Goal: Task Accomplishment & Management: Use online tool/utility

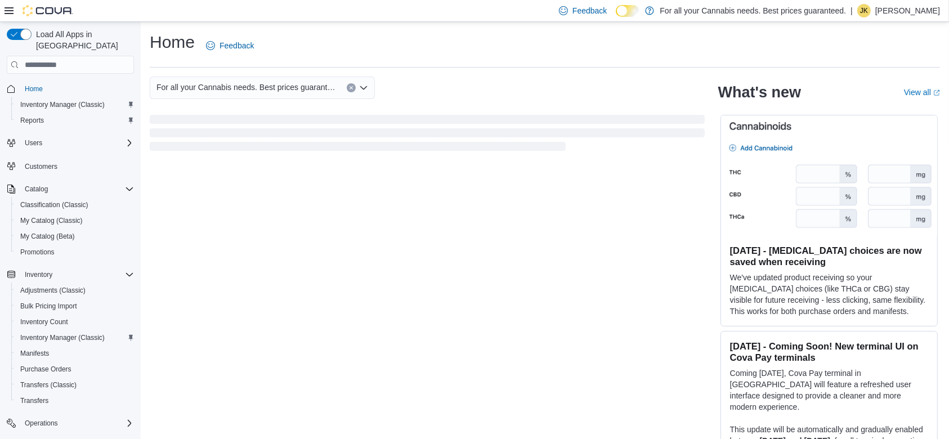
click at [426, 146] on span "Loading" at bounding box center [358, 146] width 416 height 9
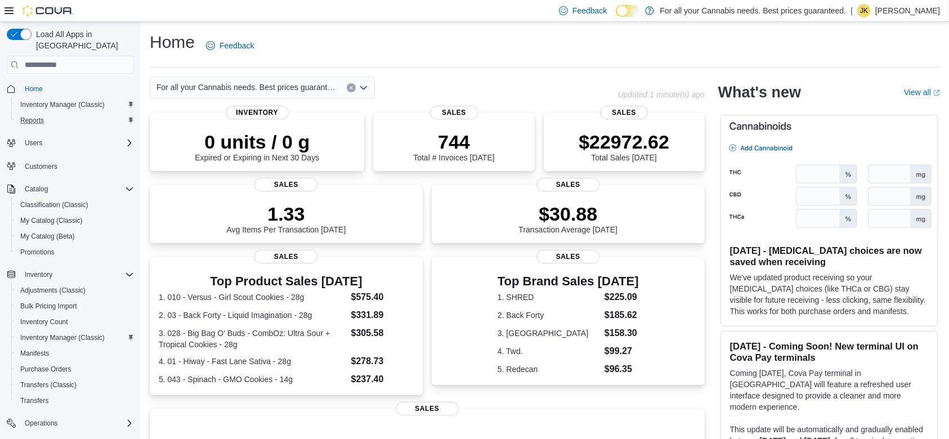
click at [50, 114] on div "Reports" at bounding box center [75, 121] width 118 height 14
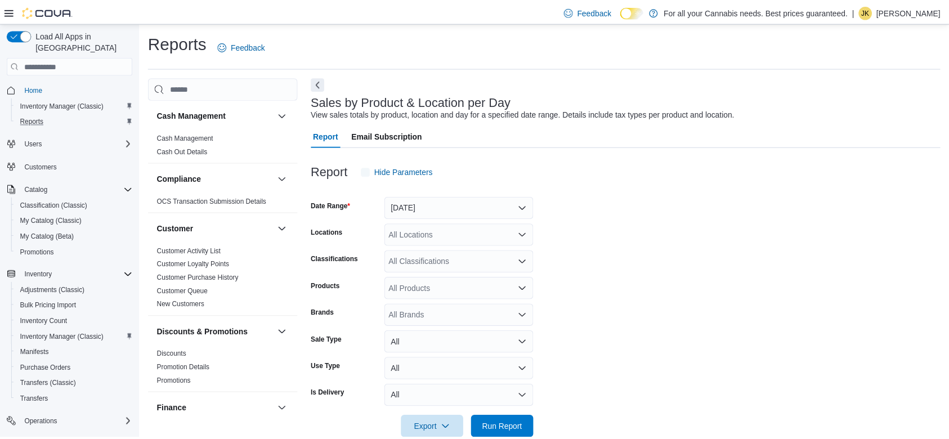
scroll to position [23, 0]
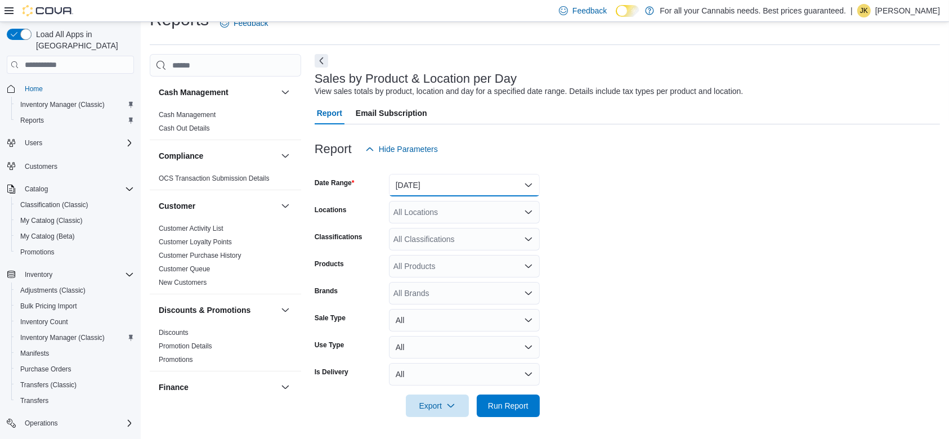
click at [454, 184] on button "[DATE]" at bounding box center [464, 185] width 151 height 23
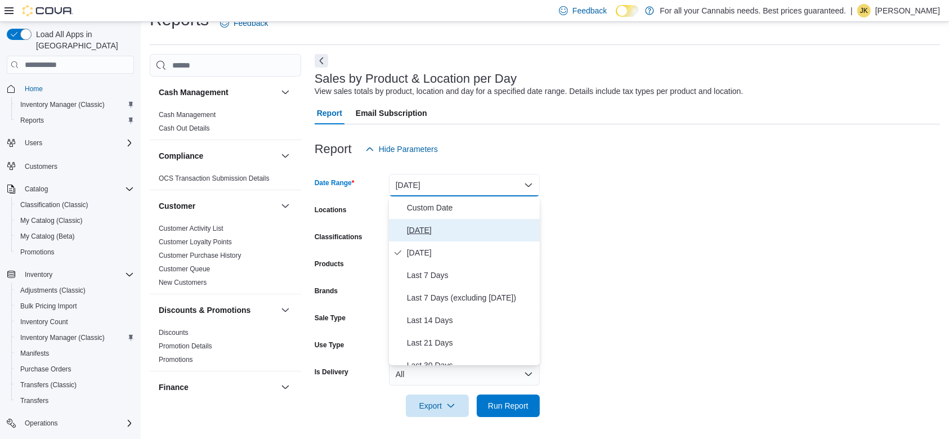
click at [446, 232] on span "[DATE]" at bounding box center [471, 230] width 128 height 14
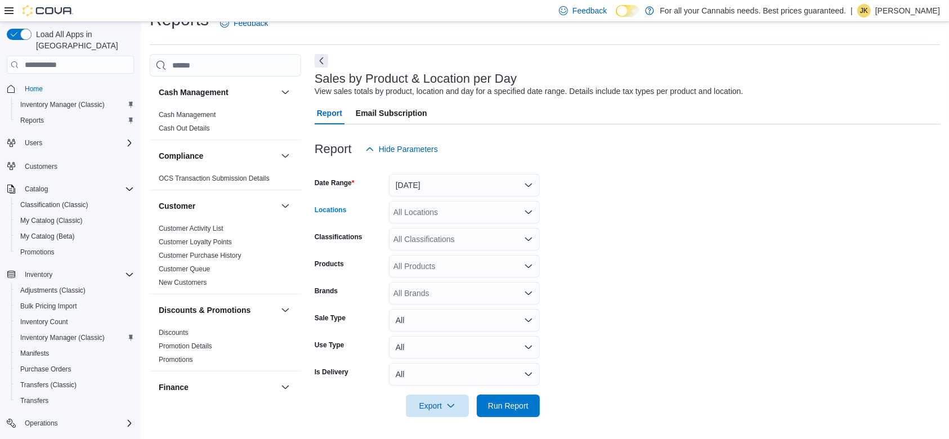
click at [429, 202] on div "All Locations" at bounding box center [464, 212] width 151 height 23
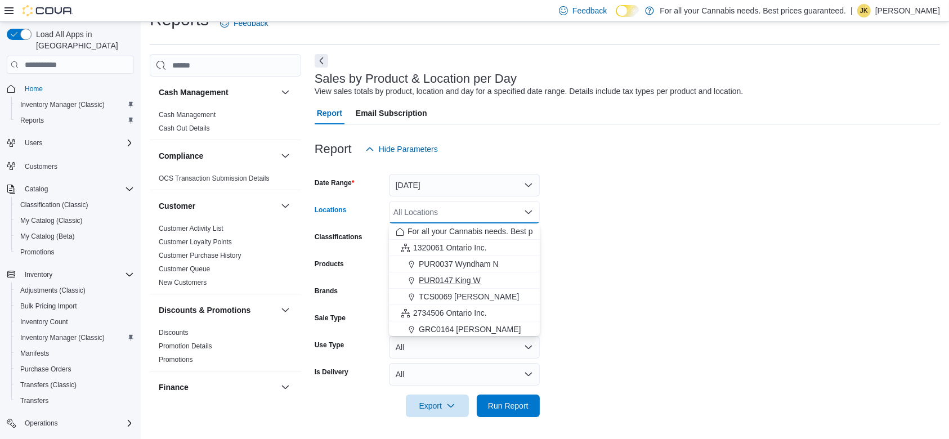
click at [460, 279] on span "PUR0147 King W" at bounding box center [450, 280] width 62 height 11
click at [563, 272] on form "Date Range [DATE] Locations PUR0147 [GEOGRAPHIC_DATA] box. Selected. PUR0147 Ki…" at bounding box center [627, 288] width 625 height 257
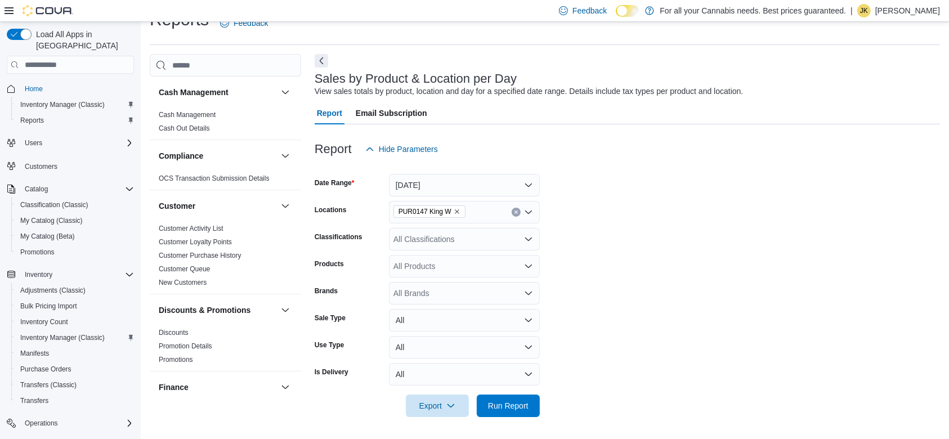
click at [475, 238] on div "All Classifications" at bounding box center [464, 239] width 151 height 23
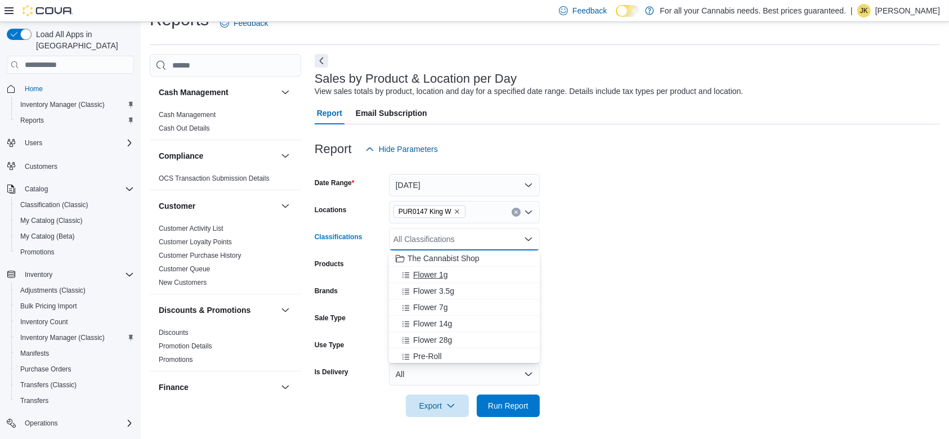
click at [464, 274] on div "Flower 1g" at bounding box center [464, 274] width 137 height 11
click at [459, 296] on div "Flower 7g" at bounding box center [464, 290] width 137 height 11
click at [468, 278] on div "Flower 3.5g" at bounding box center [464, 274] width 137 height 11
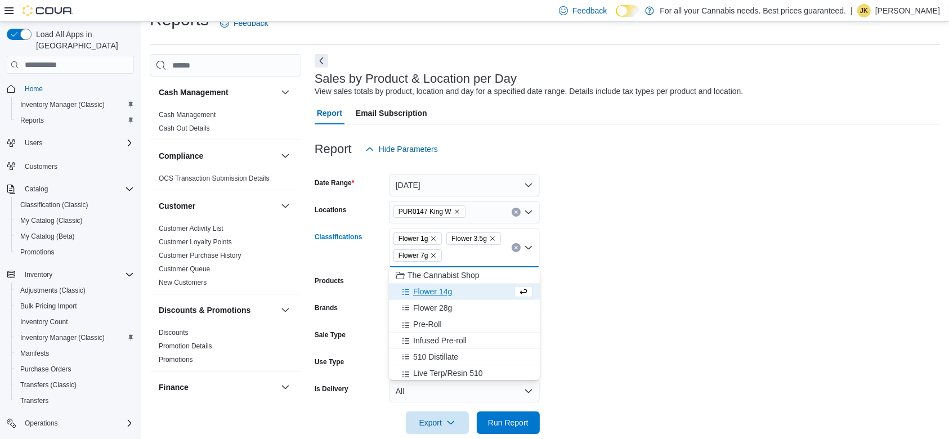
click at [458, 290] on div "Flower 14g" at bounding box center [454, 291] width 116 height 11
click at [458, 292] on div "Flower 28g" at bounding box center [454, 291] width 116 height 11
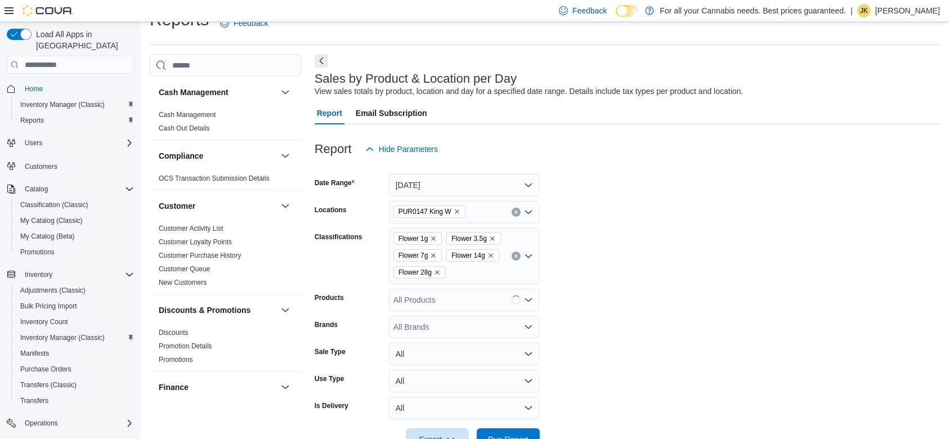
click at [687, 250] on form "Date Range [DATE] Locations PUR0147 King W Classifications Flower 1g Flower 3.5…" at bounding box center [627, 305] width 625 height 290
click at [510, 413] on span "Run Report" at bounding box center [509, 439] width 50 height 23
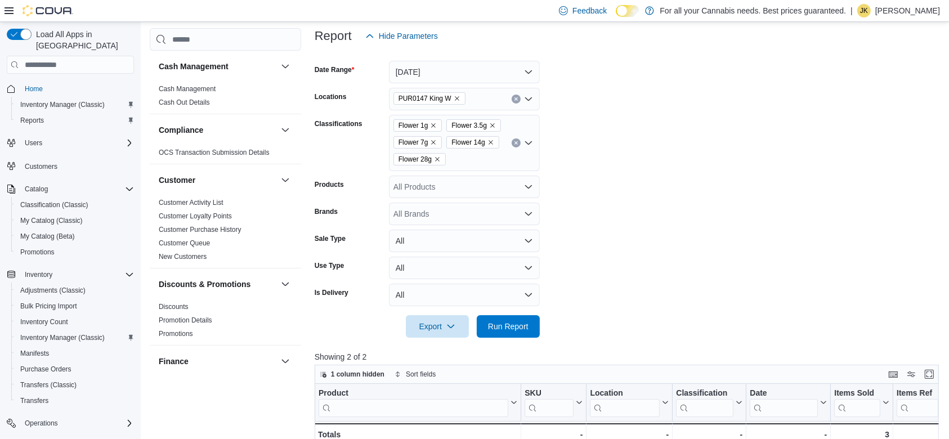
scroll to position [124, 0]
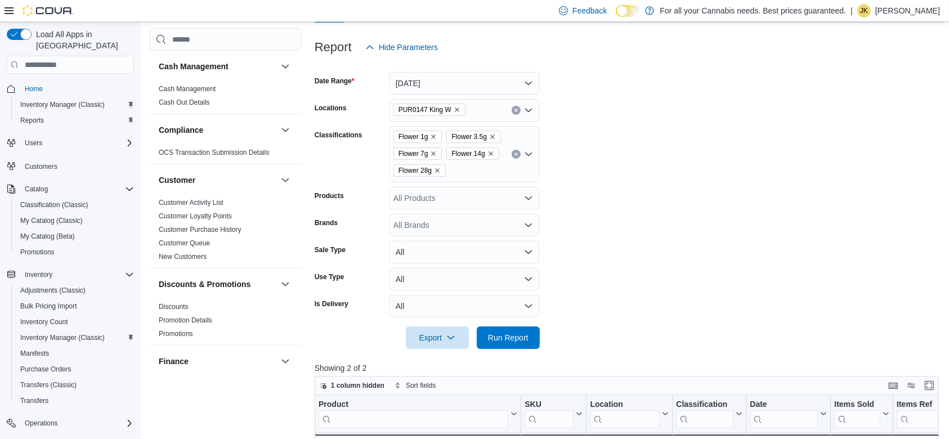
click at [517, 155] on icon "Clear input" at bounding box center [516, 154] width 5 height 5
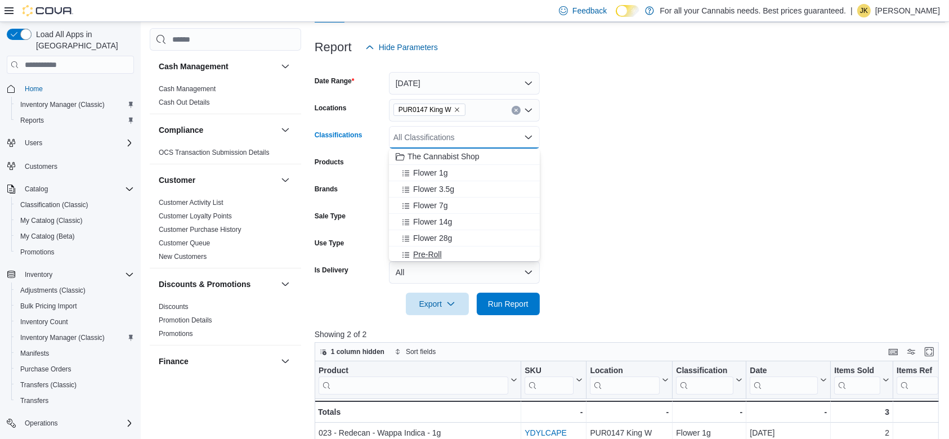
click at [477, 249] on div "Pre-Roll" at bounding box center [464, 254] width 137 height 11
click at [474, 254] on div "Infused Pre-roll" at bounding box center [454, 253] width 116 height 11
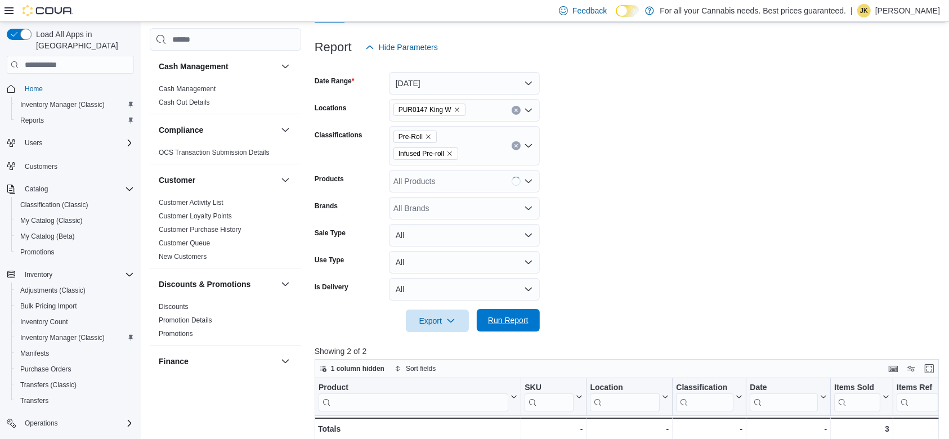
click at [508, 320] on span "Run Report" at bounding box center [508, 320] width 41 height 11
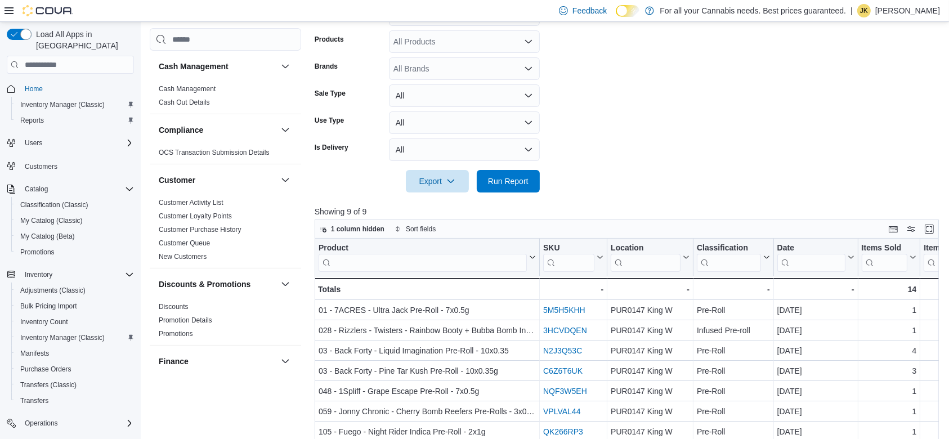
scroll to position [99, 0]
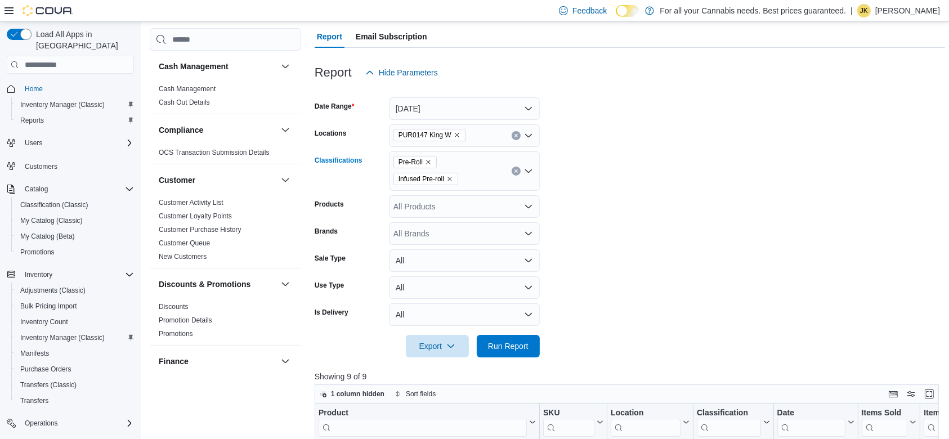
click at [516, 171] on icon "Clear input" at bounding box center [515, 170] width 3 height 3
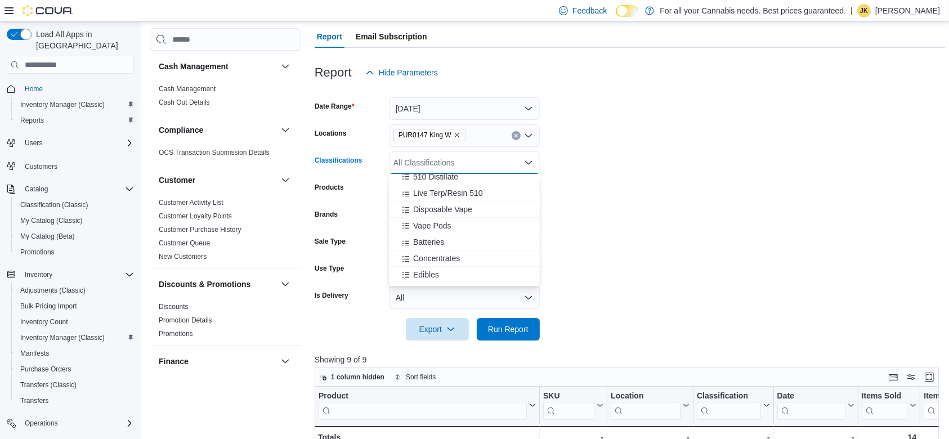
scroll to position [140, 0]
click at [498, 191] on div "Live Terp/Resin 510" at bounding box center [464, 189] width 137 height 11
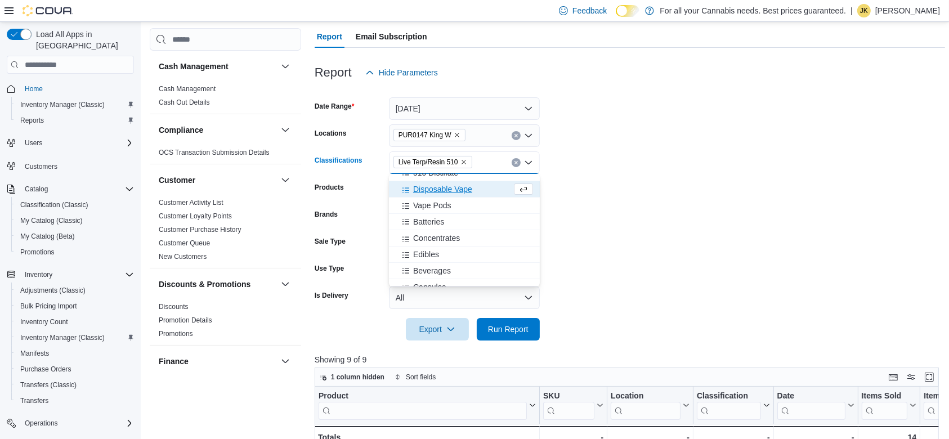
click at [486, 193] on div "Disposable Vape" at bounding box center [454, 189] width 116 height 11
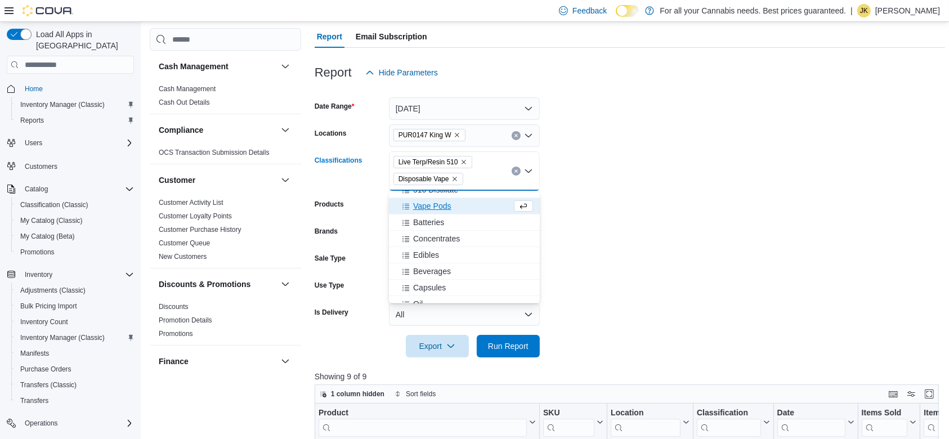
click at [451, 201] on div "Vape Pods" at bounding box center [454, 205] width 116 height 11
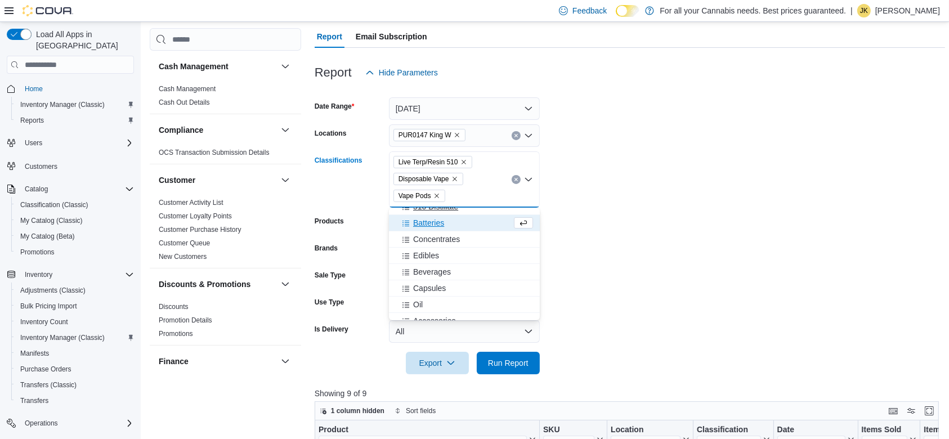
click at [442, 208] on span "510 Distillate" at bounding box center [435, 206] width 45 height 11
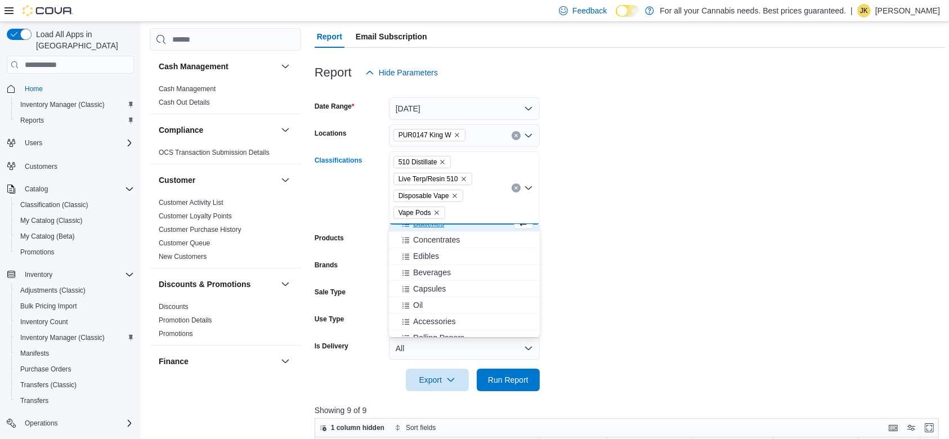
scroll to position [131, 0]
click at [635, 257] on form "Date Range [DATE] Locations PUR0147 King W Classifications 510 Distillate Live …" at bounding box center [630, 237] width 631 height 307
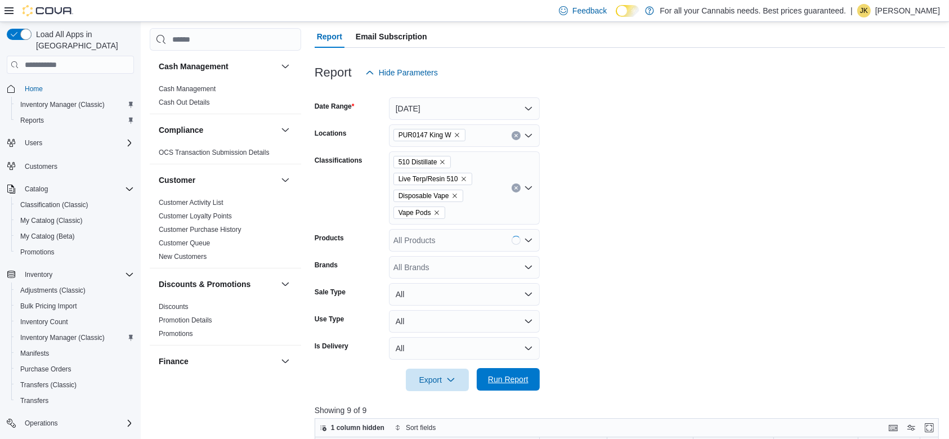
click at [504, 378] on span "Run Report" at bounding box center [508, 379] width 41 height 11
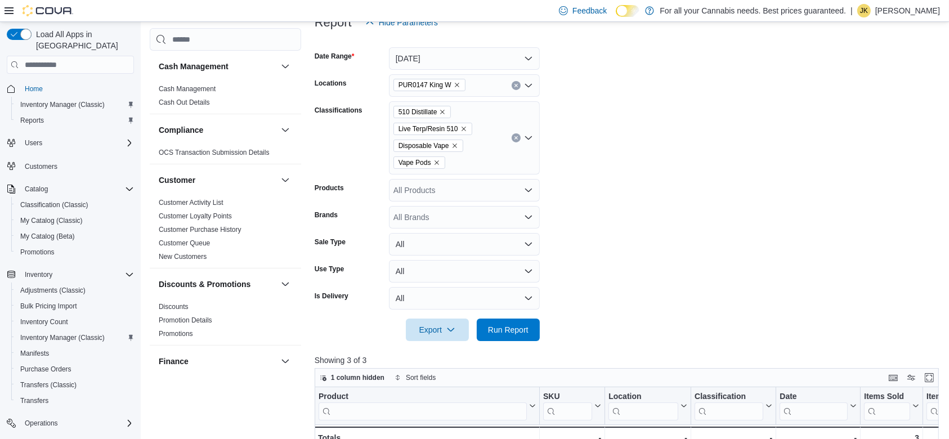
scroll to position [73, 0]
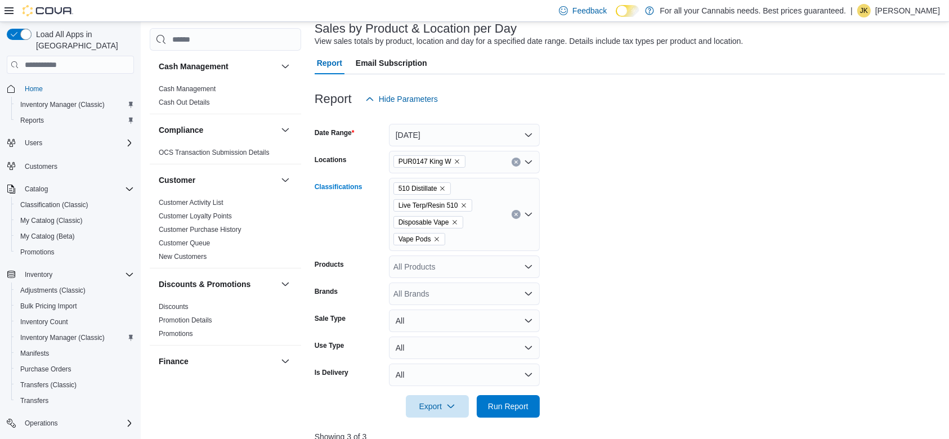
click at [517, 213] on icon "Clear input" at bounding box center [515, 214] width 3 height 3
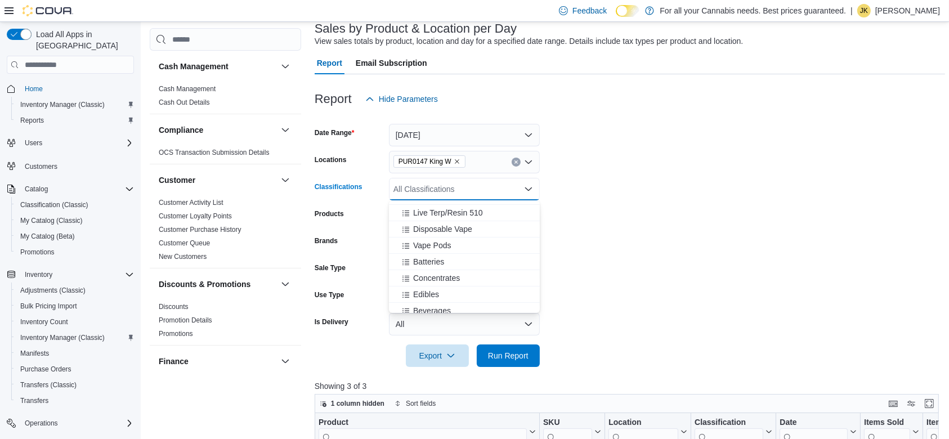
scroll to position [149, 0]
click at [459, 269] on span "Concentrates" at bounding box center [436, 271] width 47 height 11
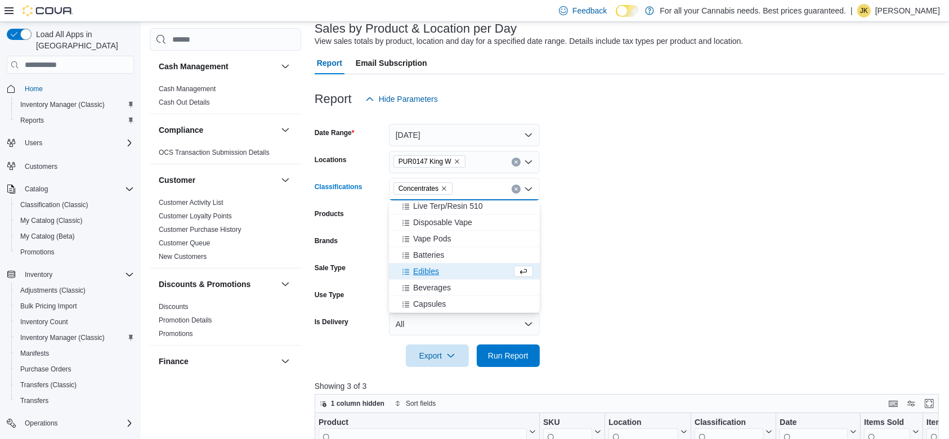
click at [448, 272] on div "Edibles" at bounding box center [454, 271] width 116 height 11
click at [448, 275] on span "Beverages" at bounding box center [432, 271] width 38 height 11
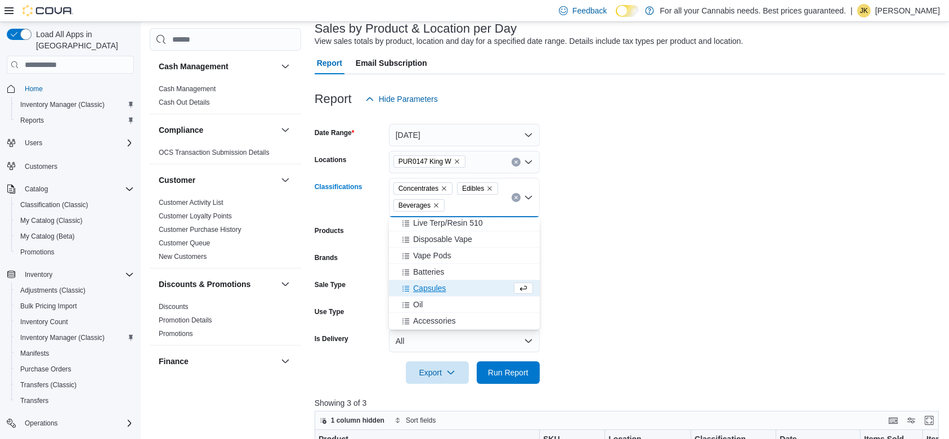
click at [446, 283] on span "Capsules" at bounding box center [429, 288] width 33 height 11
click at [450, 290] on div "Oil" at bounding box center [454, 288] width 116 height 11
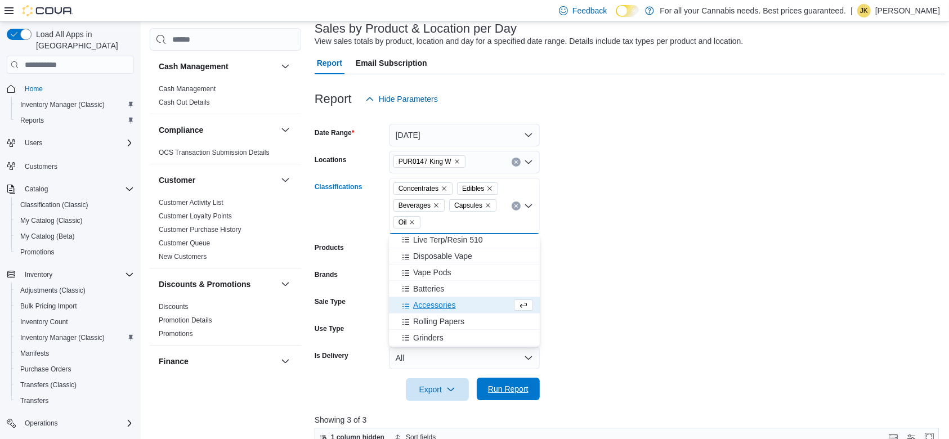
click at [498, 383] on span "Run Report" at bounding box center [509, 389] width 50 height 23
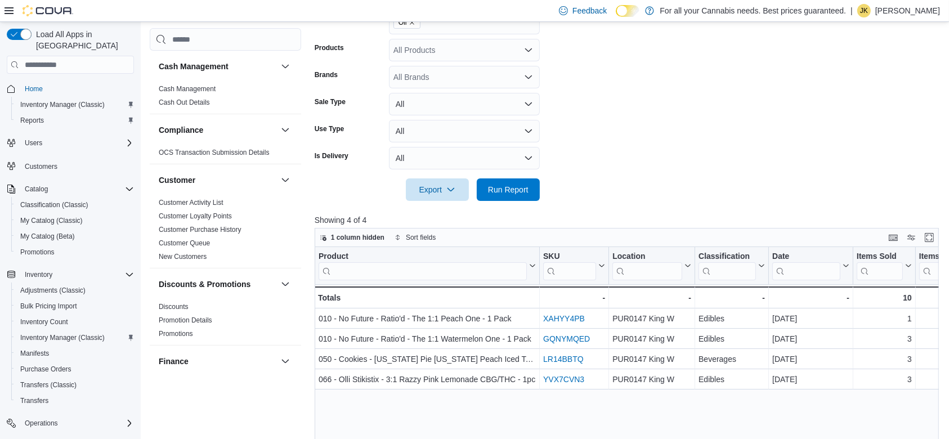
scroll to position [276, 0]
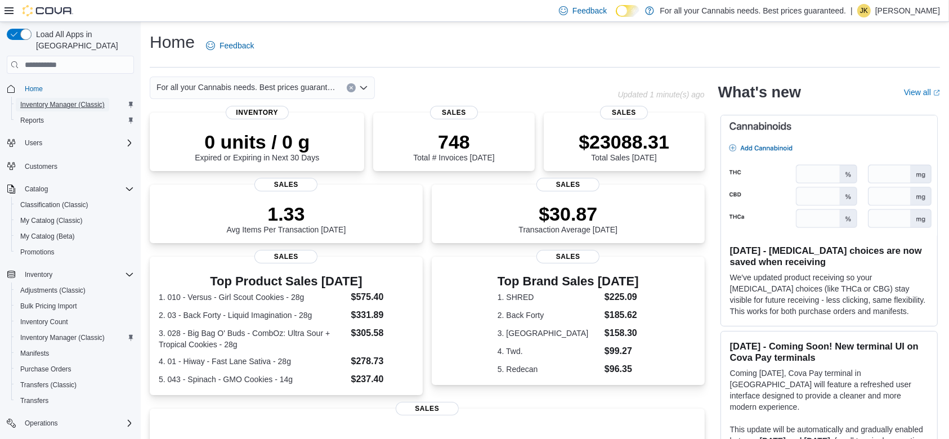
click at [77, 99] on span "Inventory Manager (Classic)" at bounding box center [62, 105] width 84 height 14
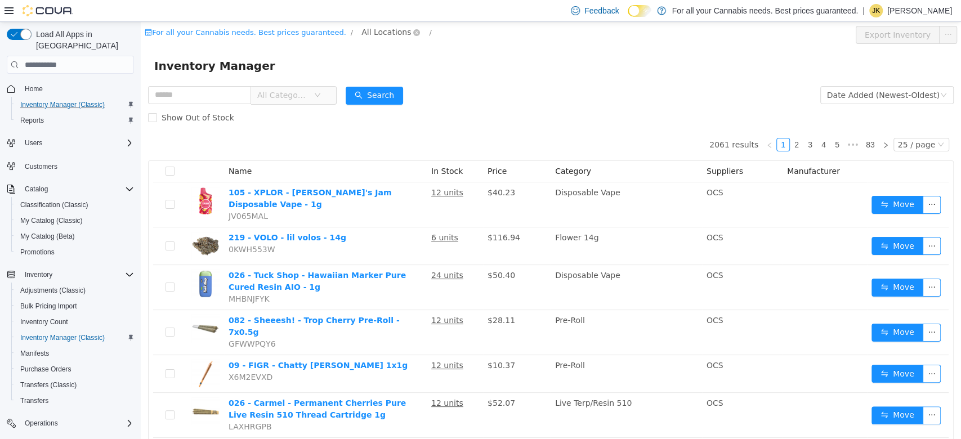
click at [362, 34] on span "All Locations" at bounding box center [386, 32] width 50 height 12
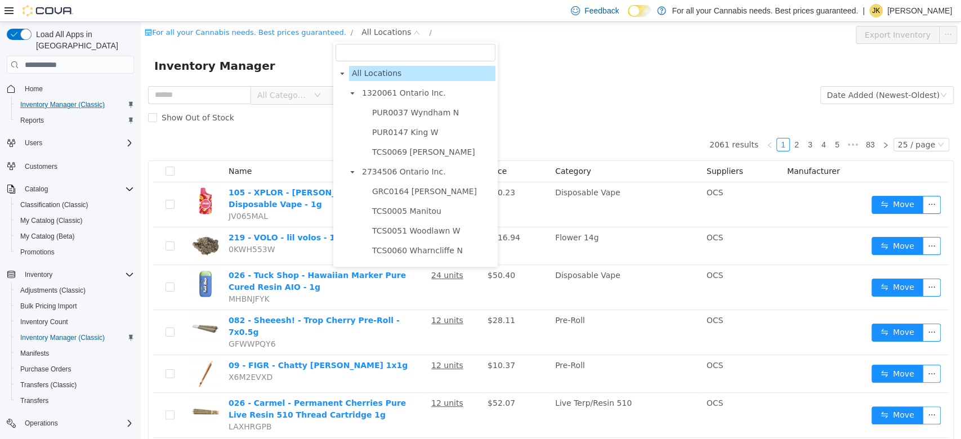
click at [402, 144] on ul "PUR0037 Wyndham N PUR0147 King W TCS0069 Macdonell" at bounding box center [421, 132] width 150 height 55
click at [399, 137] on span "PUR0147 King W" at bounding box center [405, 132] width 66 height 9
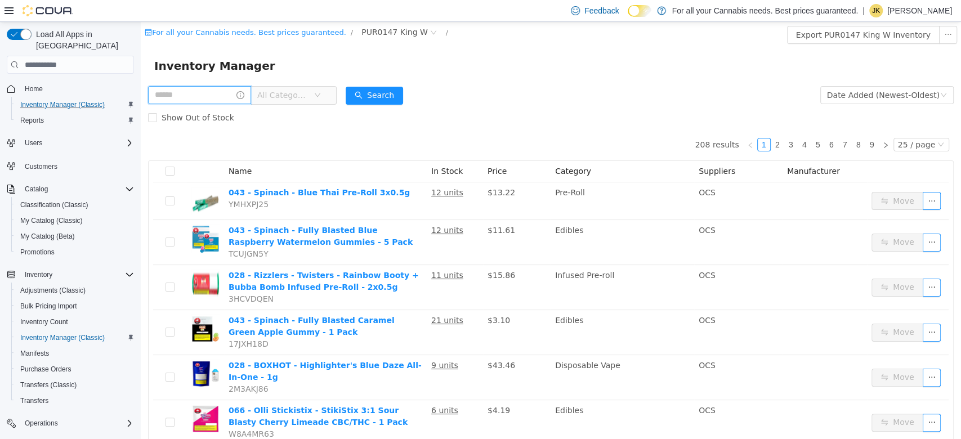
click at [225, 101] on input "text" at bounding box center [199, 95] width 103 height 18
type input "**********"
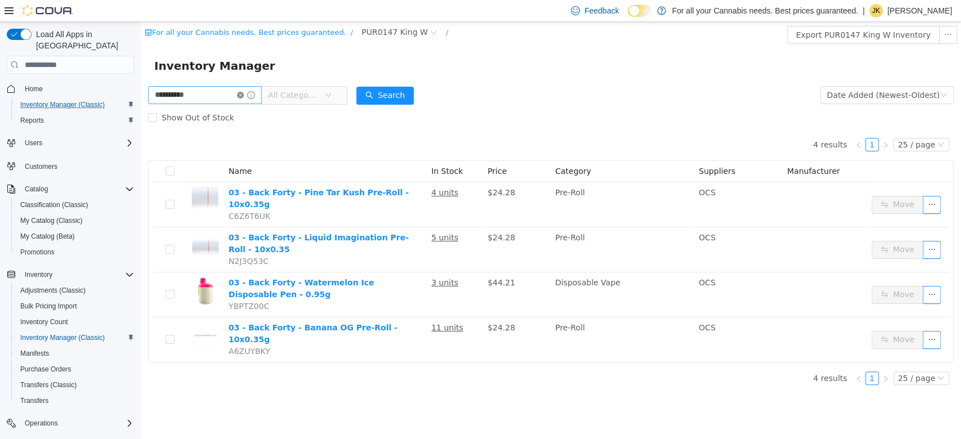
click at [244, 93] on icon "icon: close-circle" at bounding box center [240, 95] width 7 height 7
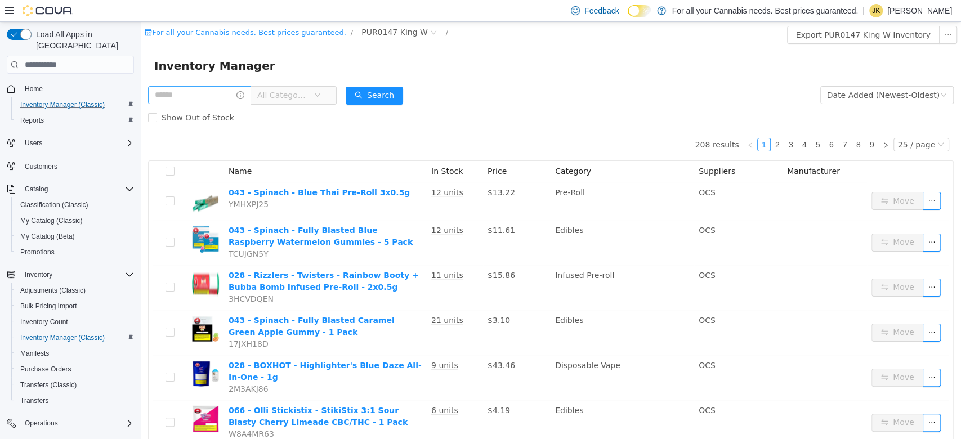
click at [297, 96] on span "All Categories" at bounding box center [282, 95] width 51 height 11
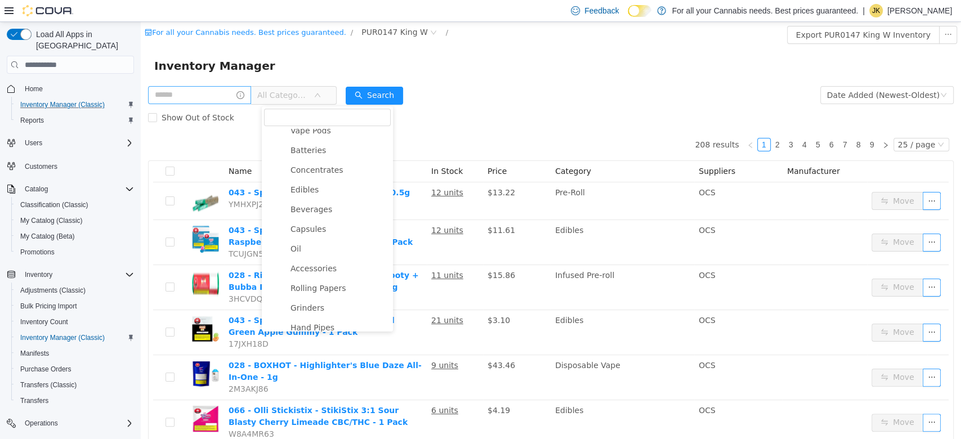
scroll to position [209, 0]
click at [324, 204] on span "Edibles" at bounding box center [339, 204] width 103 height 15
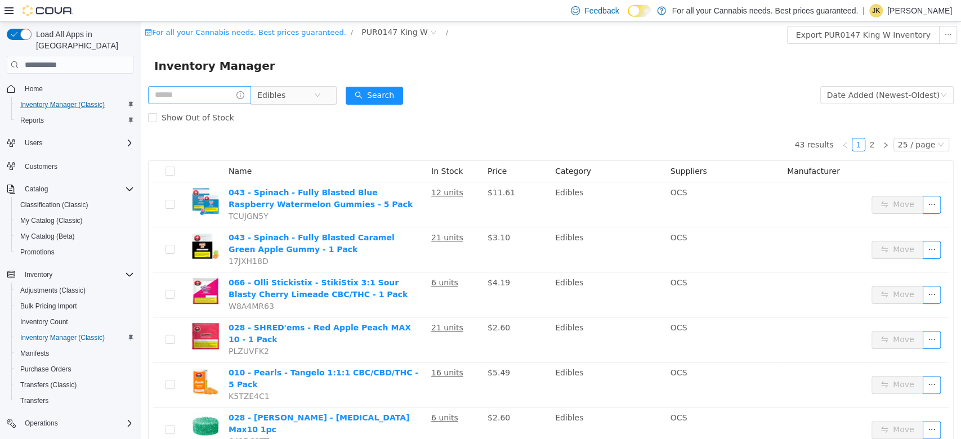
click at [473, 112] on div "Show Out of Stock" at bounding box center [551, 117] width 806 height 23
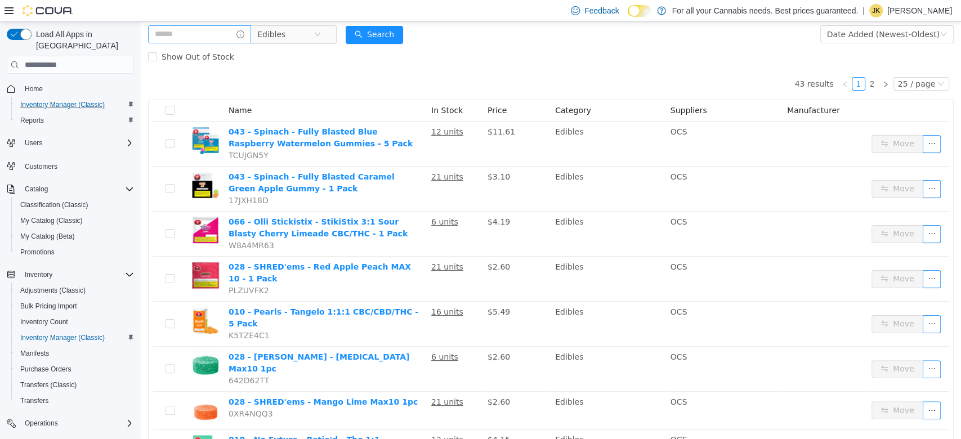
scroll to position [0, 0]
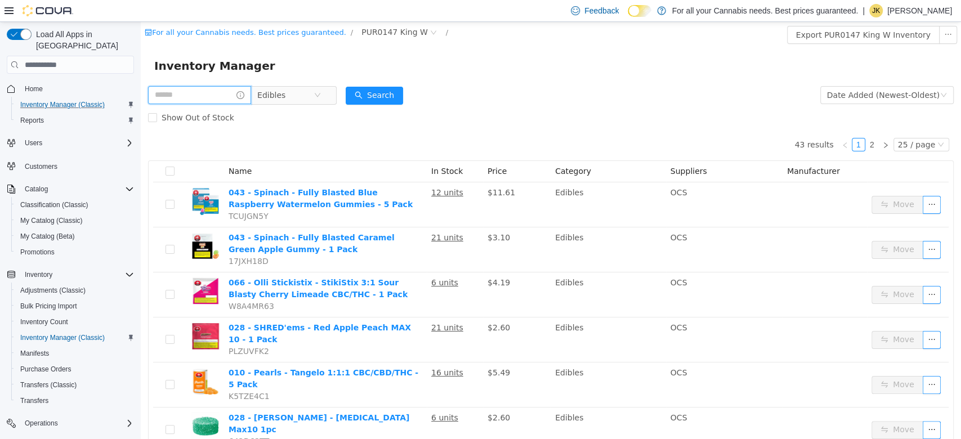
click at [206, 97] on input "text" at bounding box center [199, 95] width 103 height 18
type input "*******"
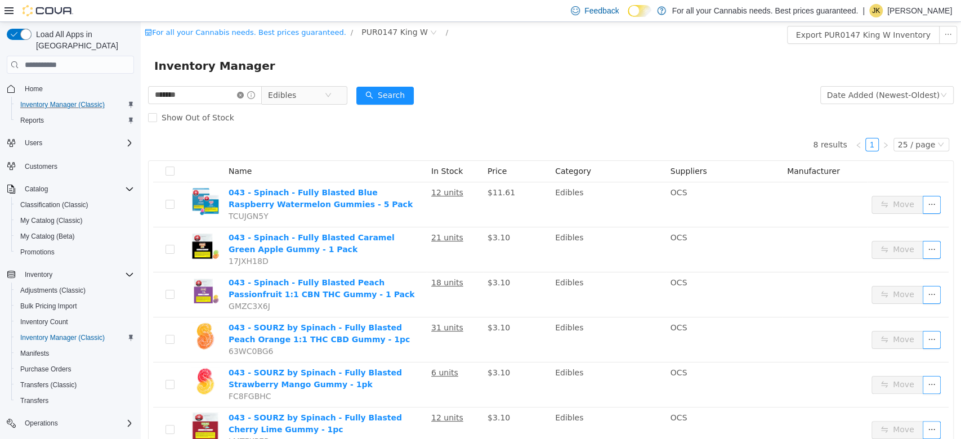
click at [244, 96] on icon "icon: close-circle" at bounding box center [240, 95] width 7 height 7
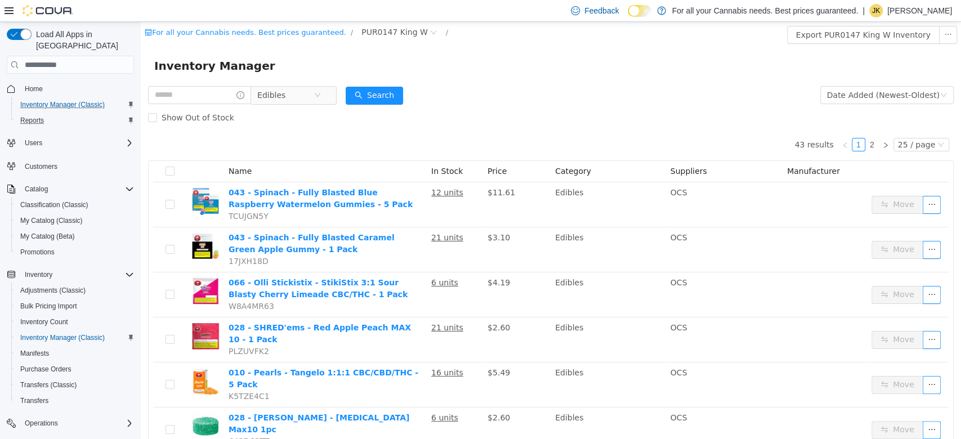
click at [59, 114] on div "Reports" at bounding box center [75, 121] width 118 height 14
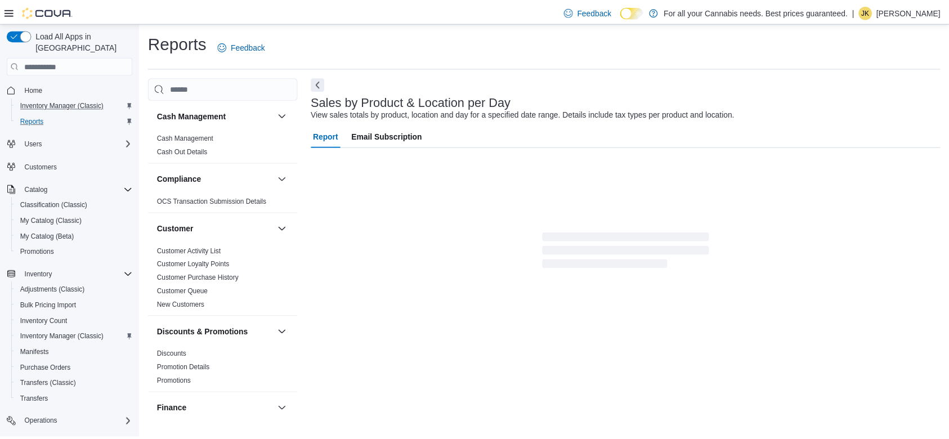
scroll to position [23, 0]
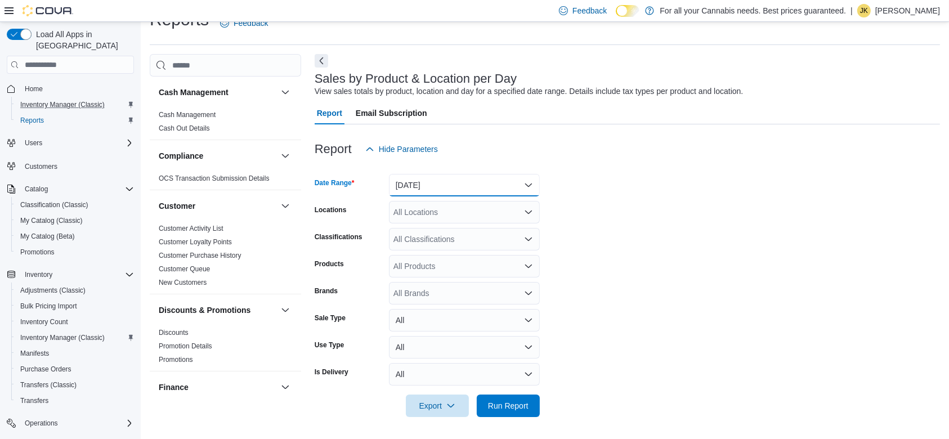
click at [431, 190] on button "[DATE]" at bounding box center [464, 185] width 151 height 23
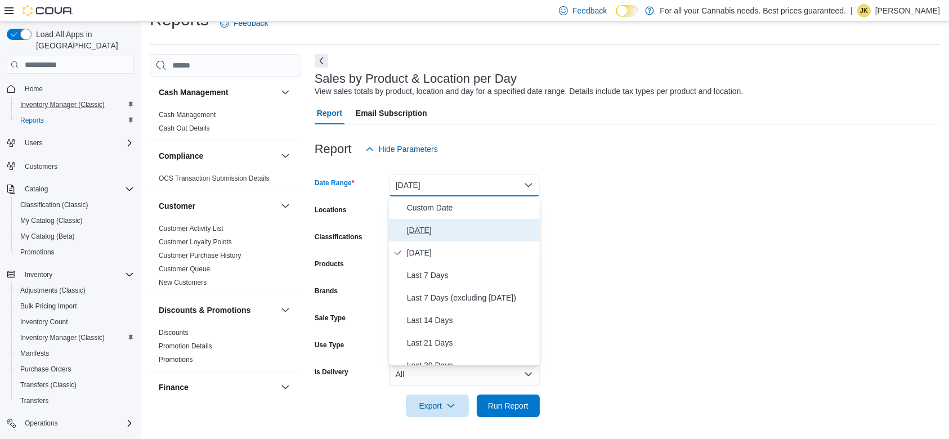
click at [421, 227] on span "[DATE]" at bounding box center [471, 230] width 128 height 14
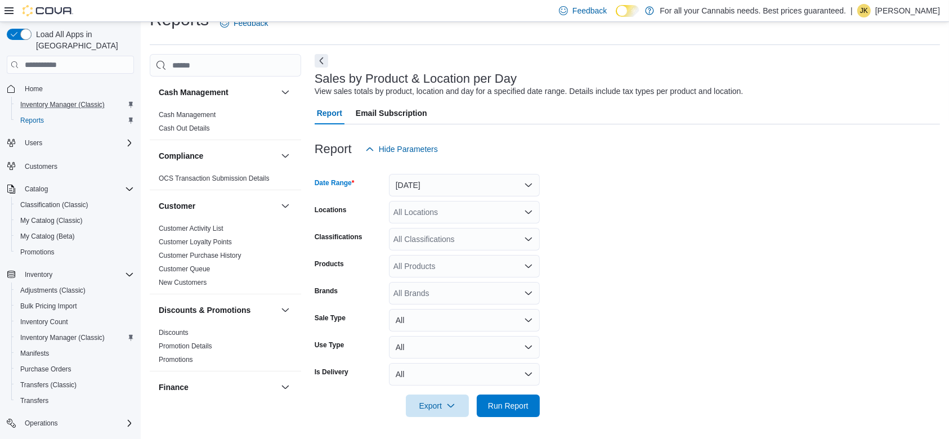
click at [436, 205] on div "All Locations" at bounding box center [464, 212] width 151 height 23
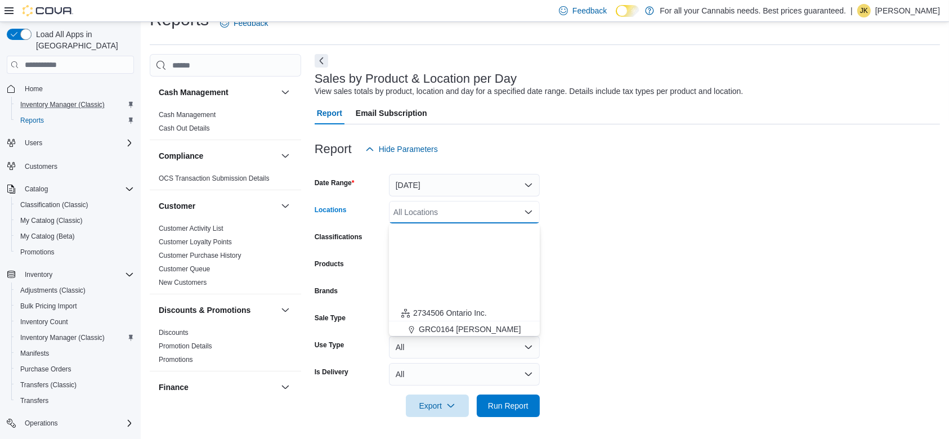
scroll to position [149, 0]
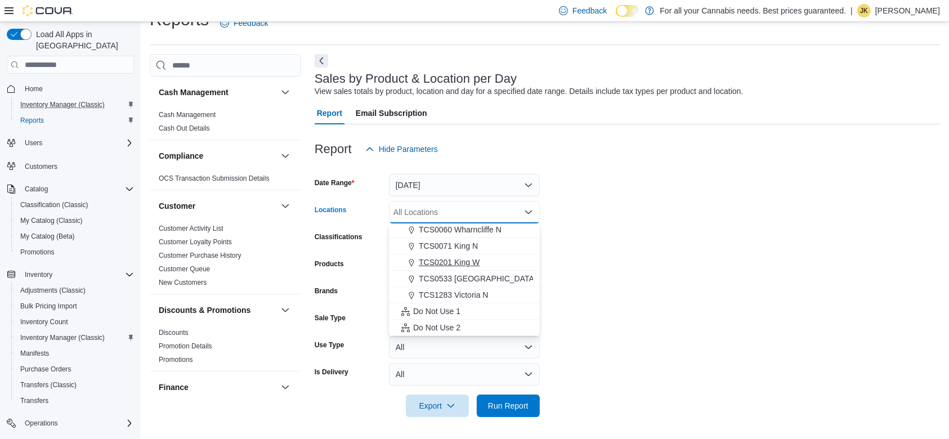
click at [465, 257] on span "TCS0201 King W" at bounding box center [449, 262] width 61 height 11
click at [644, 203] on form "Date Range Today Locations TCS0201 King W Combo box. Selected. TCS0201 King W. …" at bounding box center [627, 288] width 625 height 257
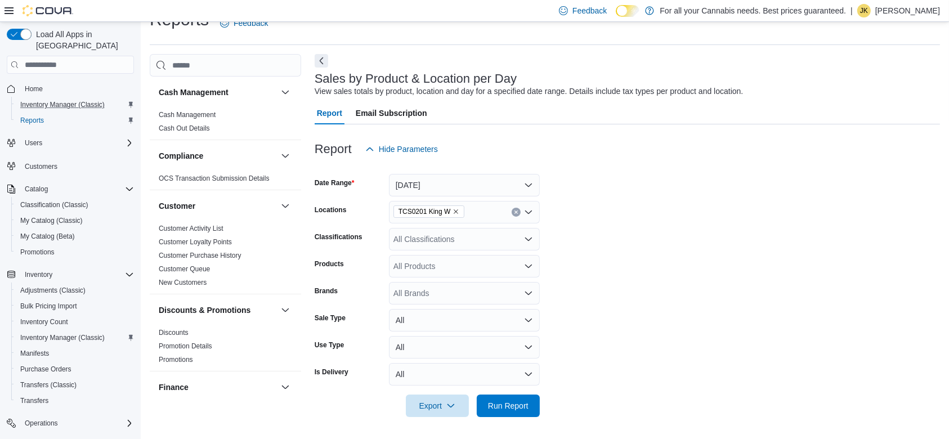
click at [504, 240] on div "All Classifications" at bounding box center [464, 239] width 151 height 23
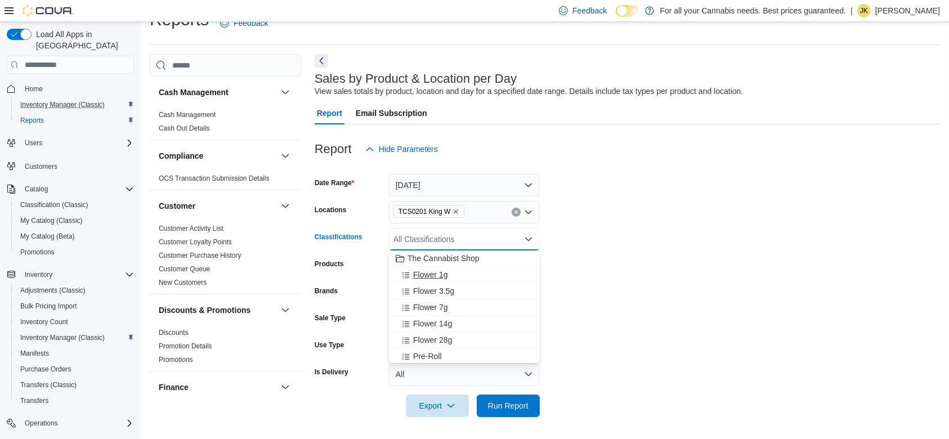
click at [468, 273] on div "Flower 1g" at bounding box center [464, 274] width 137 height 11
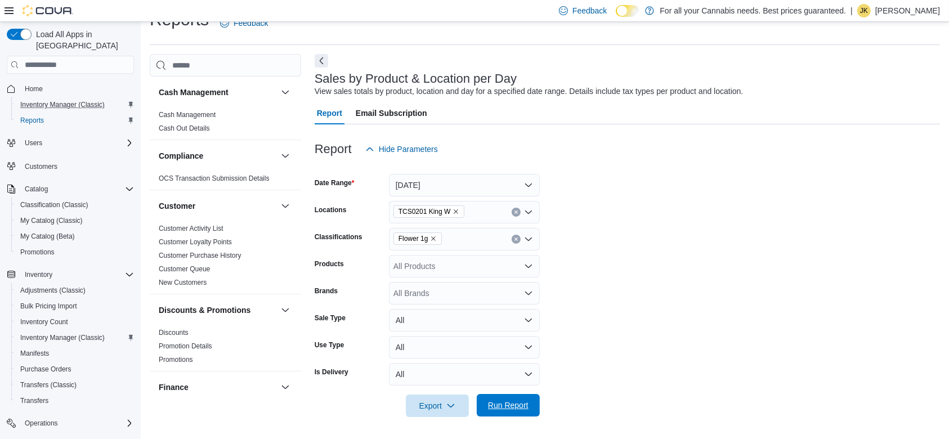
click at [524, 406] on span "Run Report" at bounding box center [508, 405] width 41 height 11
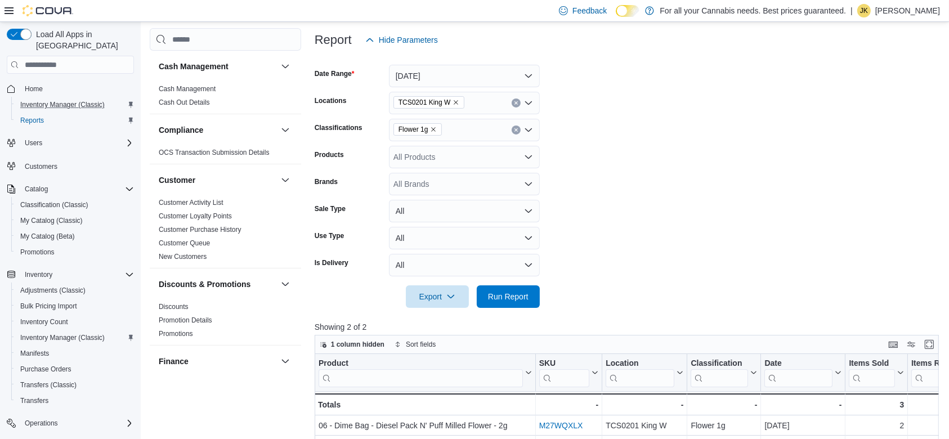
scroll to position [77, 0]
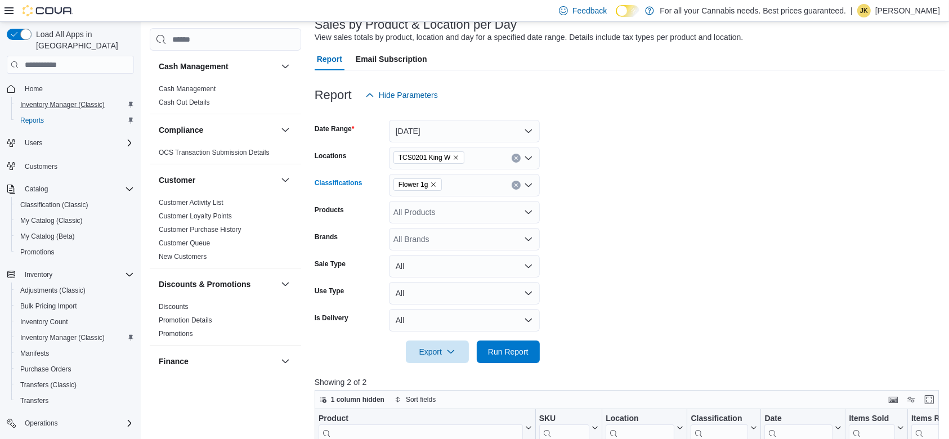
click at [516, 185] on icon "Clear input" at bounding box center [515, 185] width 3 height 3
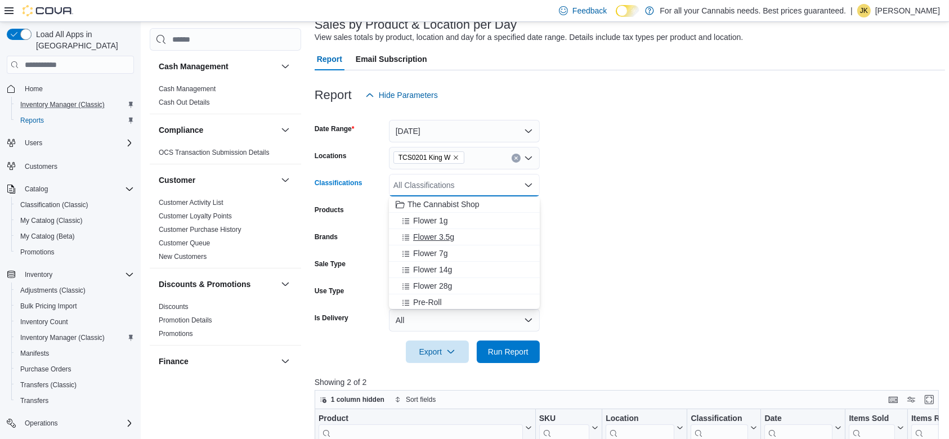
click at [447, 231] on span "Flower 3.5g" at bounding box center [433, 236] width 41 height 11
click at [521, 344] on span "Run Report" at bounding box center [509, 351] width 50 height 23
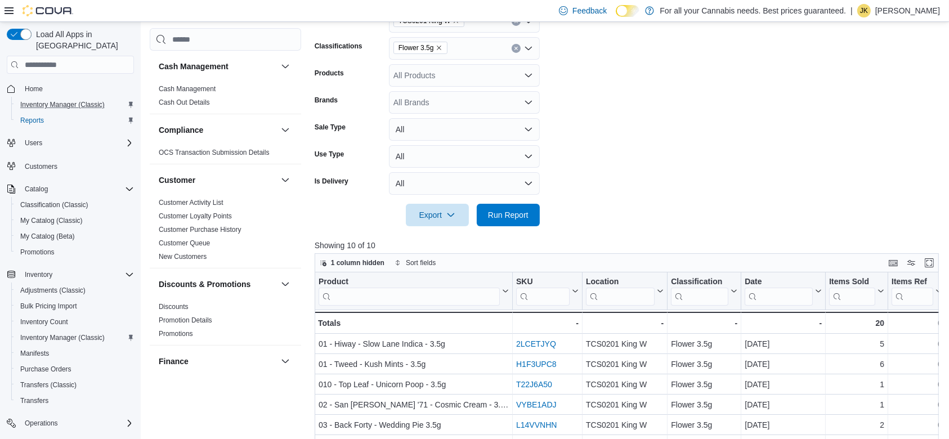
scroll to position [81, 0]
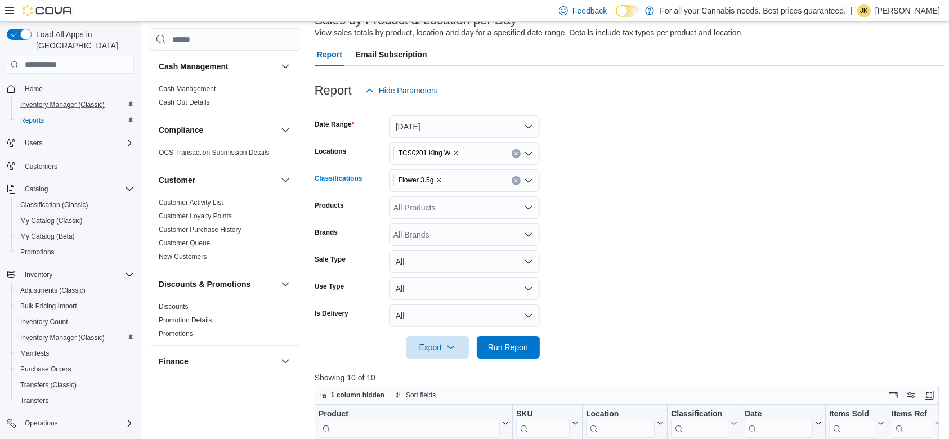
click at [517, 179] on icon "Clear input" at bounding box center [515, 180] width 3 height 3
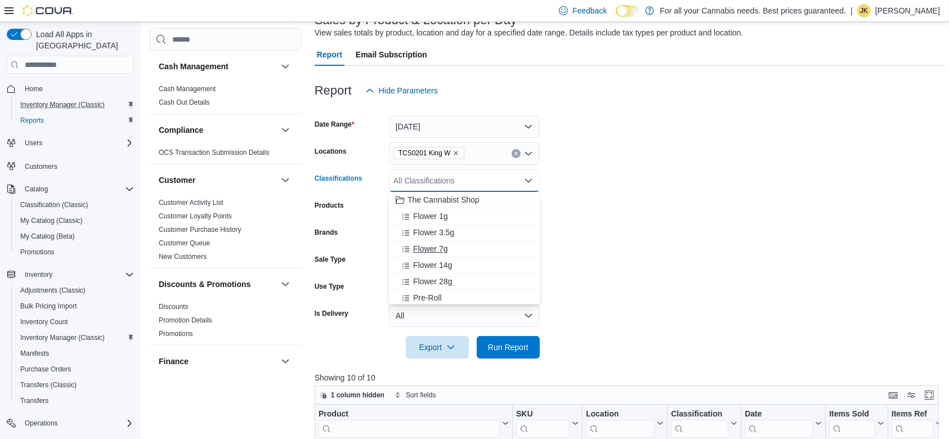
click at [471, 246] on div "Flower 7g" at bounding box center [464, 248] width 137 height 11
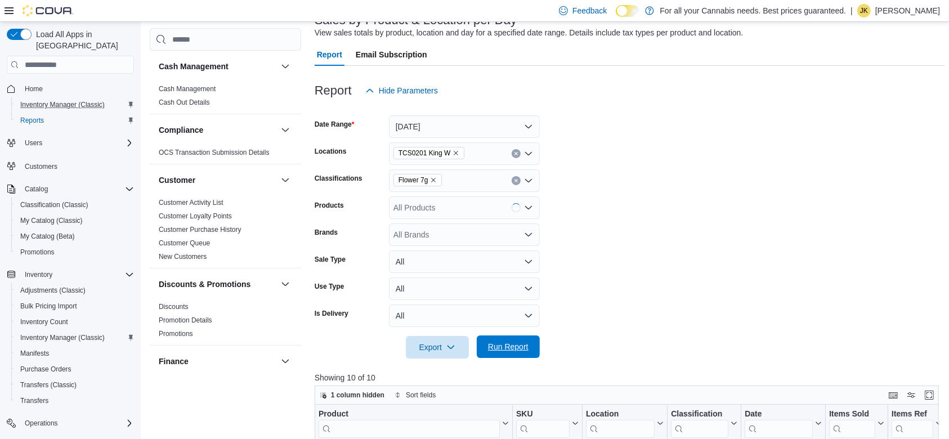
click at [518, 336] on div "Export Run Report" at bounding box center [427, 347] width 225 height 23
click at [511, 343] on span "Run Report" at bounding box center [508, 346] width 41 height 11
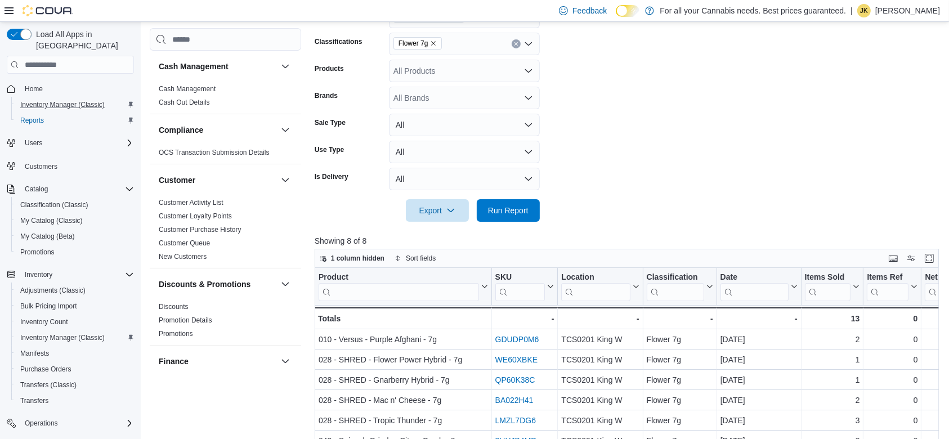
scroll to position [177, 0]
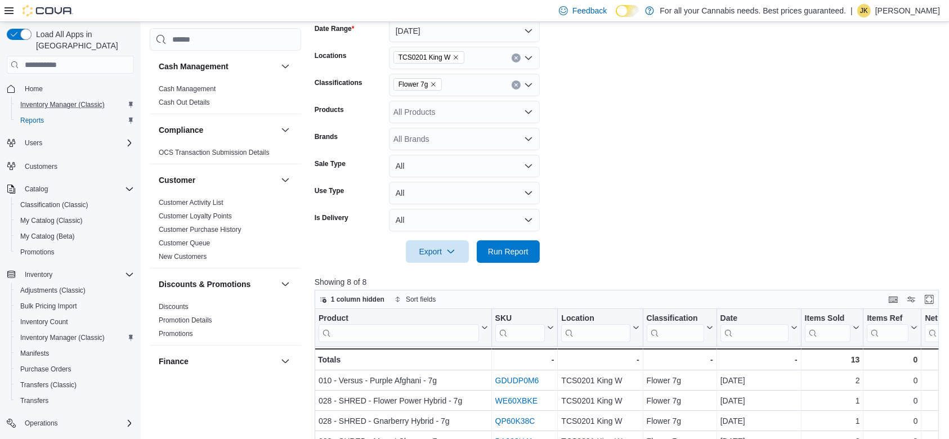
click at [512, 86] on button "Clear input" at bounding box center [516, 84] width 9 height 9
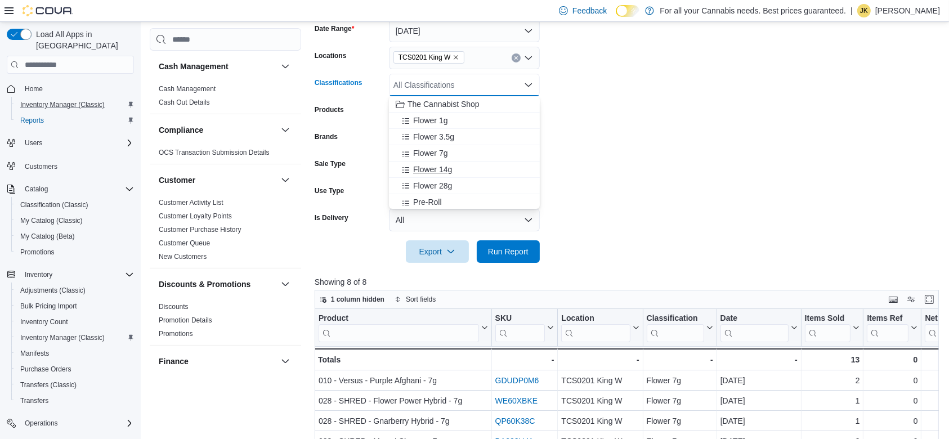
click at [442, 169] on span "Flower 14g" at bounding box center [432, 169] width 39 height 11
click at [499, 250] on span "Run Report" at bounding box center [508, 250] width 41 height 11
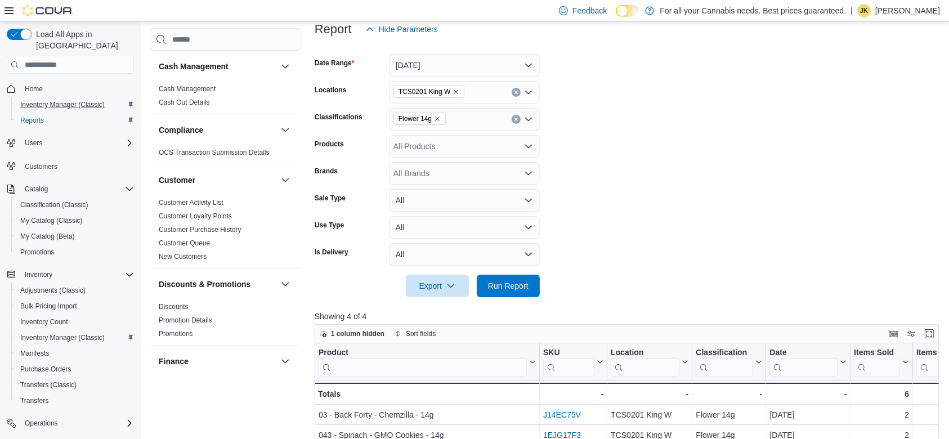
scroll to position [111, 0]
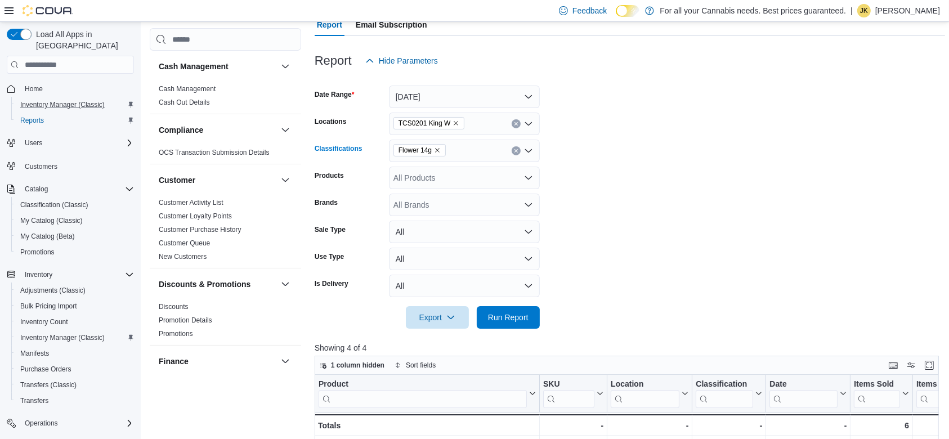
click at [519, 153] on button "Clear input" at bounding box center [516, 150] width 9 height 9
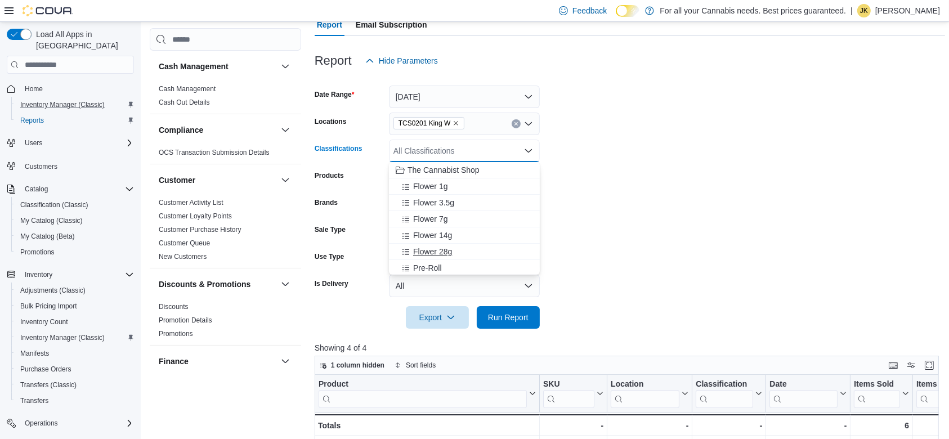
click at [462, 253] on div "Flower 28g" at bounding box center [464, 251] width 137 height 11
click at [518, 317] on span "Run Report" at bounding box center [508, 316] width 41 height 11
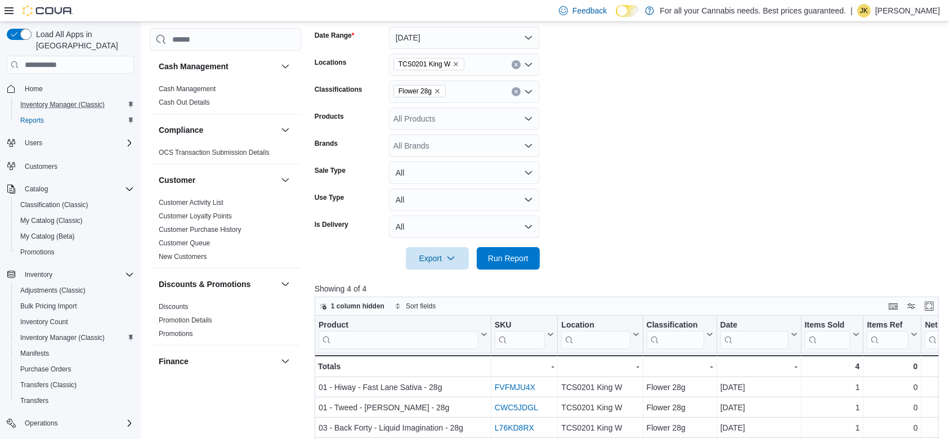
scroll to position [37, 0]
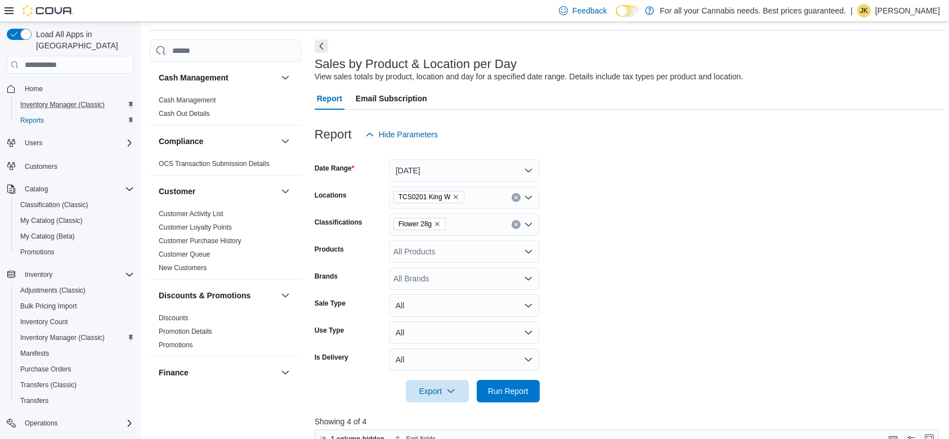
click at [513, 222] on button "Clear input" at bounding box center [516, 224] width 9 height 9
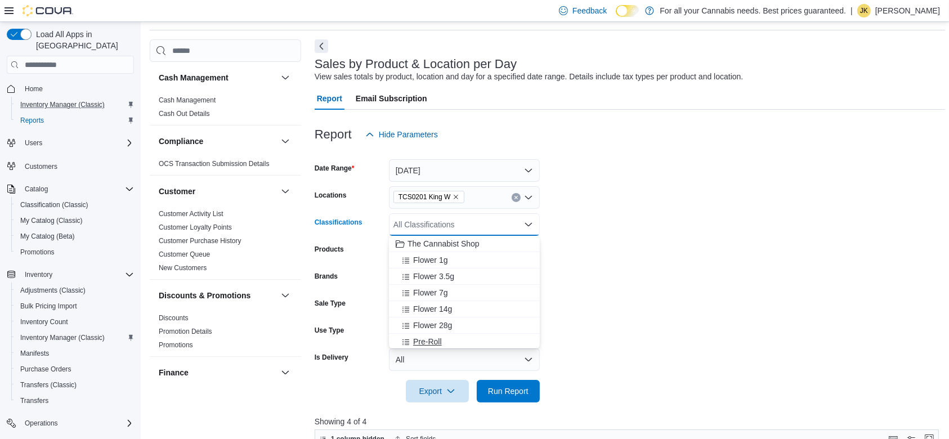
click at [442, 346] on div "Pre-Roll" at bounding box center [464, 341] width 137 height 11
click at [499, 392] on span "Run Report" at bounding box center [508, 390] width 41 height 11
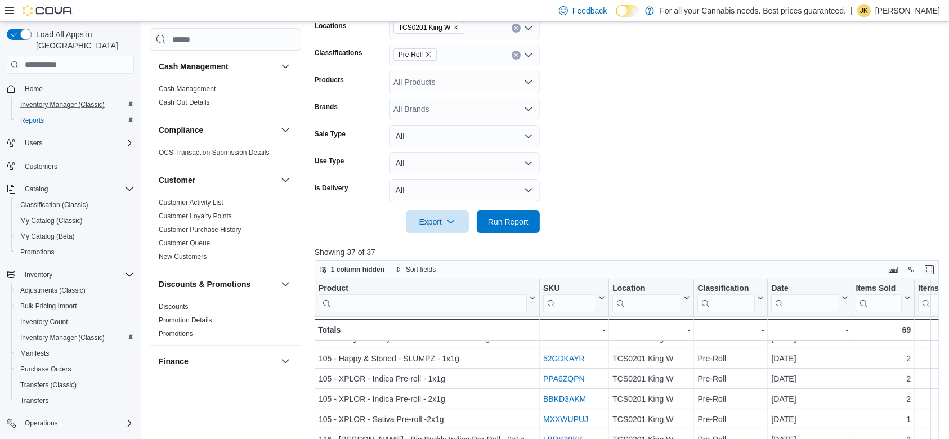
scroll to position [198, 0]
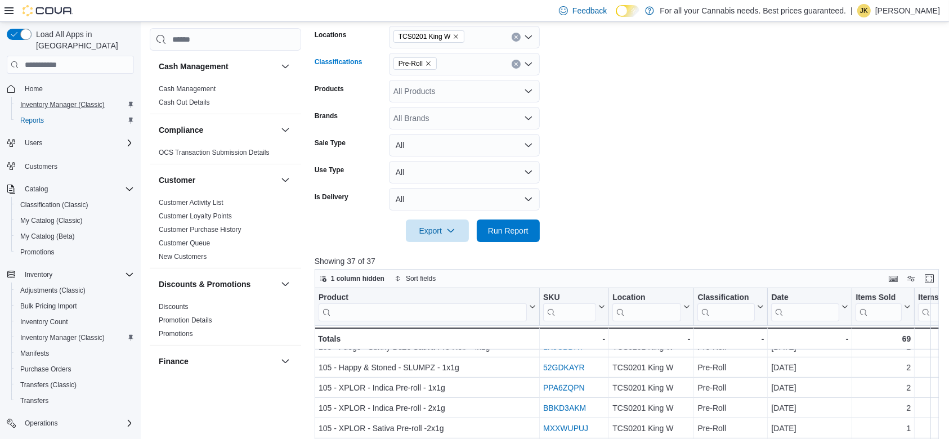
click at [516, 63] on icon "Clear input" at bounding box center [516, 64] width 5 height 5
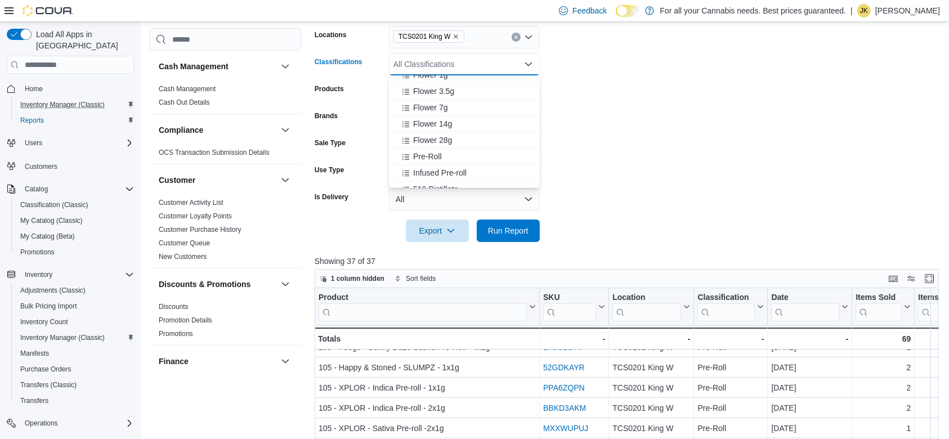
scroll to position [35, 0]
click at [457, 164] on span "Infused Pre-roll" at bounding box center [439, 162] width 53 height 11
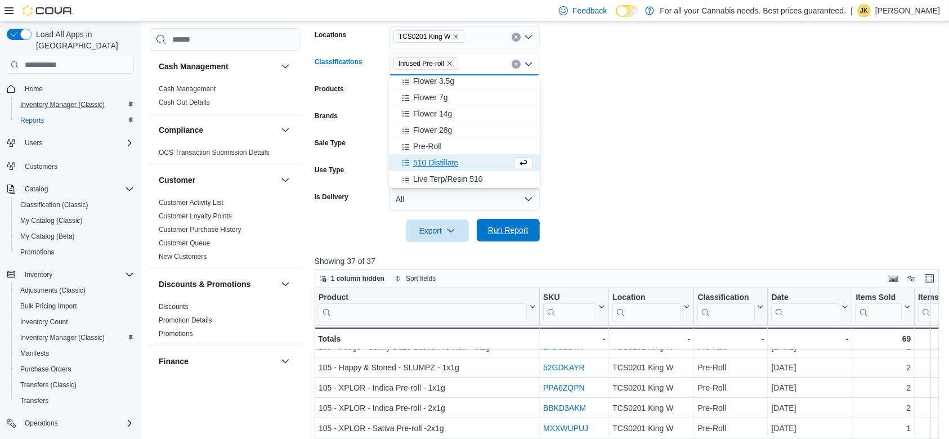
click at [503, 235] on span "Run Report" at bounding box center [508, 230] width 41 height 11
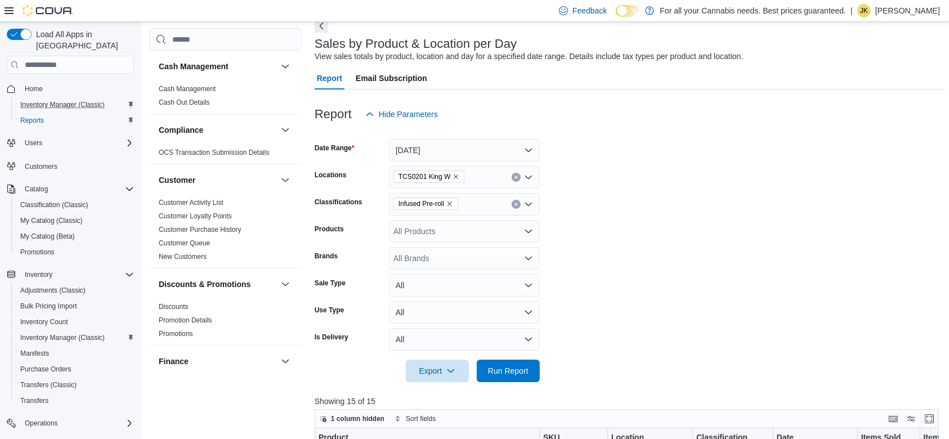
scroll to position [30, 0]
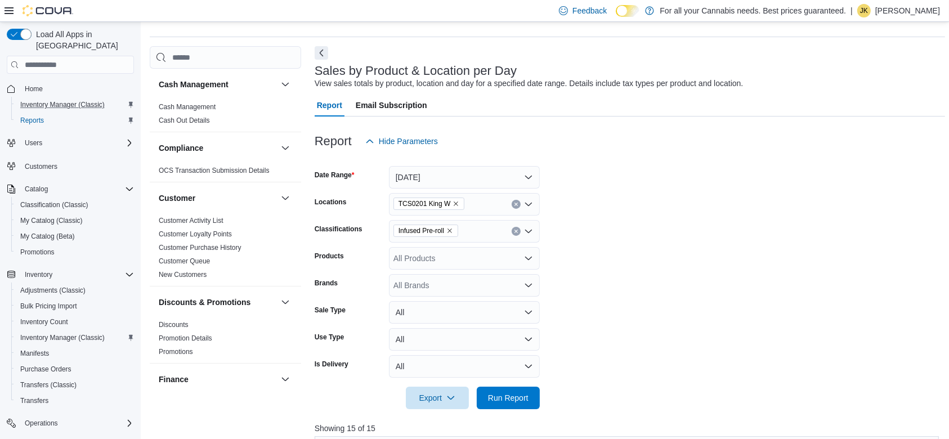
click at [514, 234] on button "Clear input" at bounding box center [516, 231] width 9 height 9
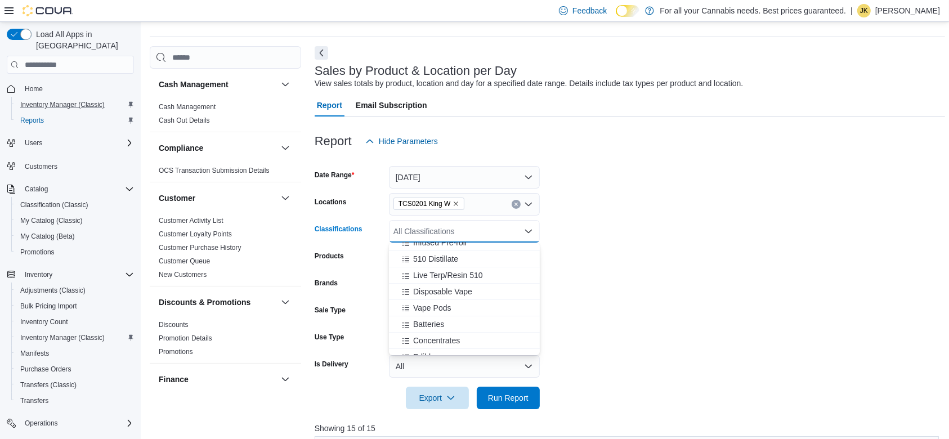
scroll to position [132, 0]
click at [455, 250] on span "510 Distillate" at bounding box center [435, 248] width 45 height 11
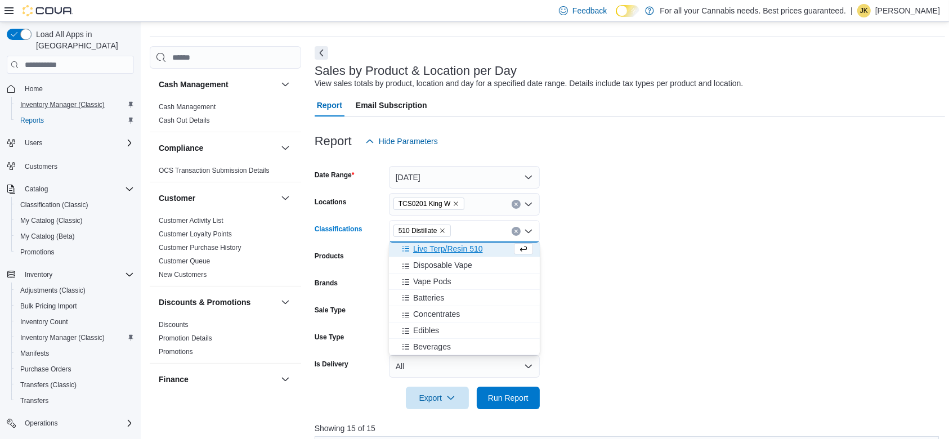
scroll to position [131, 0]
click at [473, 254] on span "Live Terp/Resin 510" at bounding box center [447, 250] width 69 height 11
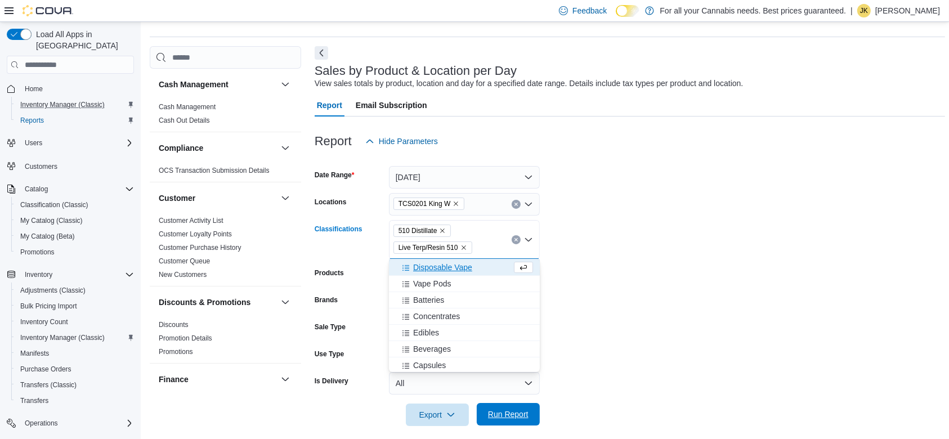
click at [533, 413] on button "Run Report" at bounding box center [508, 414] width 63 height 23
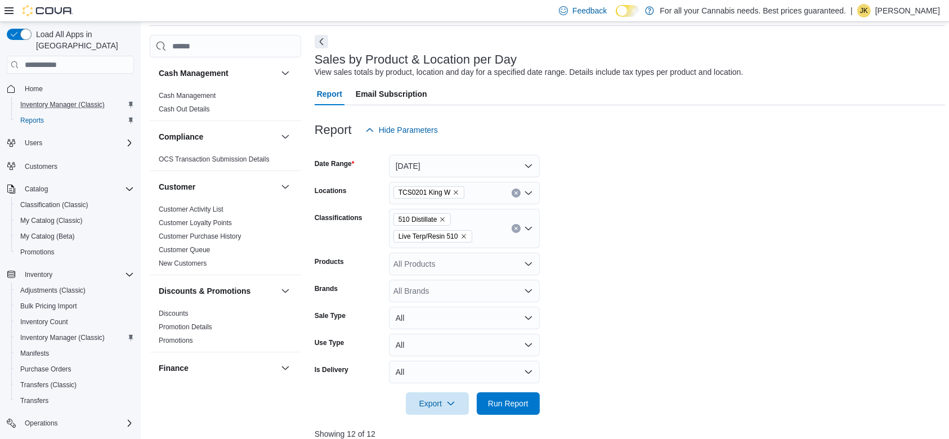
scroll to position [25, 0]
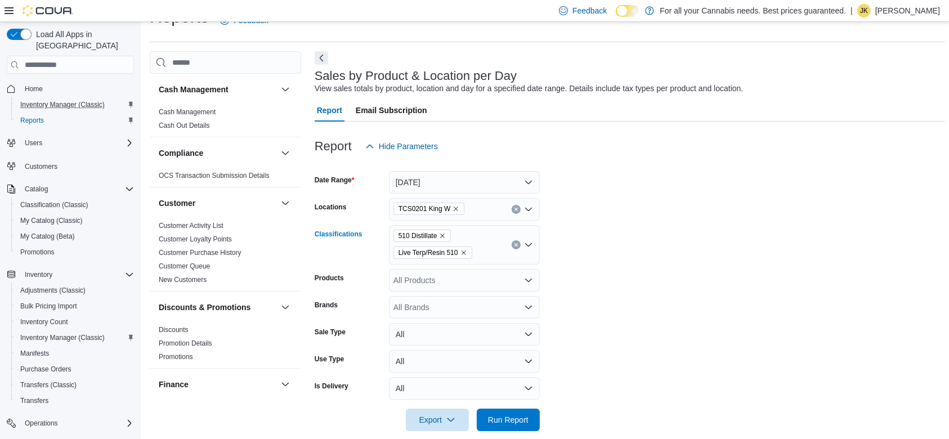
click at [514, 244] on icon "Clear input" at bounding box center [516, 245] width 5 height 5
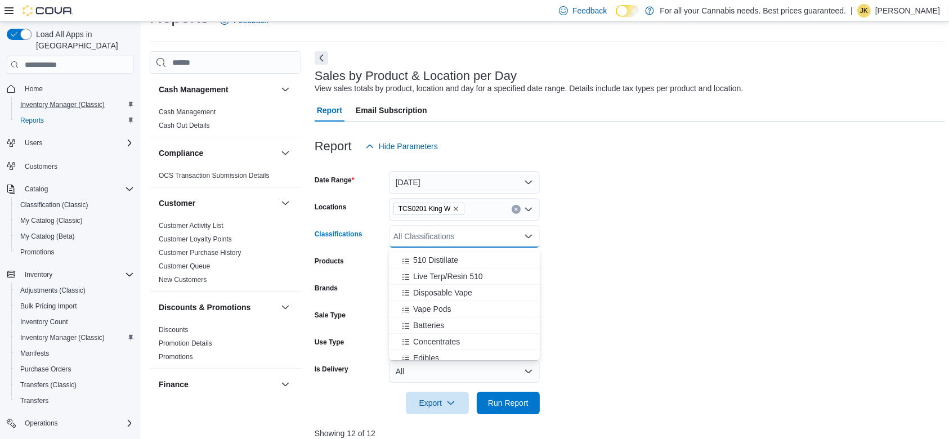
scroll to position [129, 0]
click at [487, 288] on div "Disposable Vape" at bounding box center [464, 289] width 137 height 11
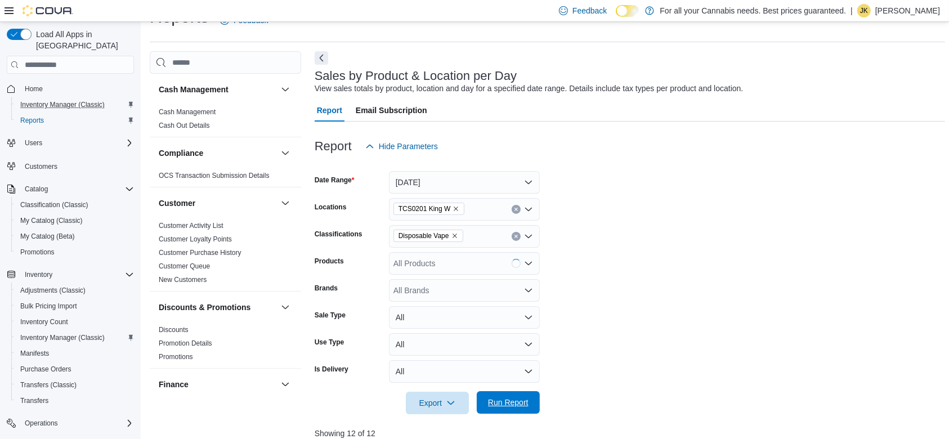
click at [526, 393] on span "Run Report" at bounding box center [509, 402] width 50 height 23
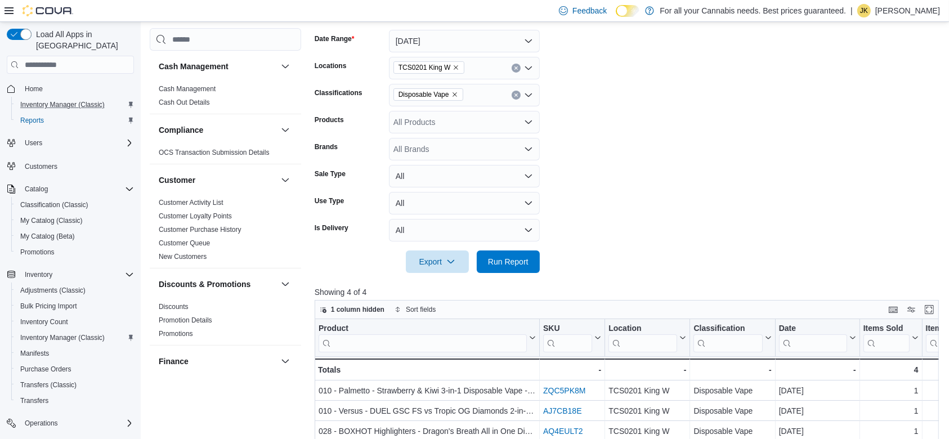
scroll to position [135, 0]
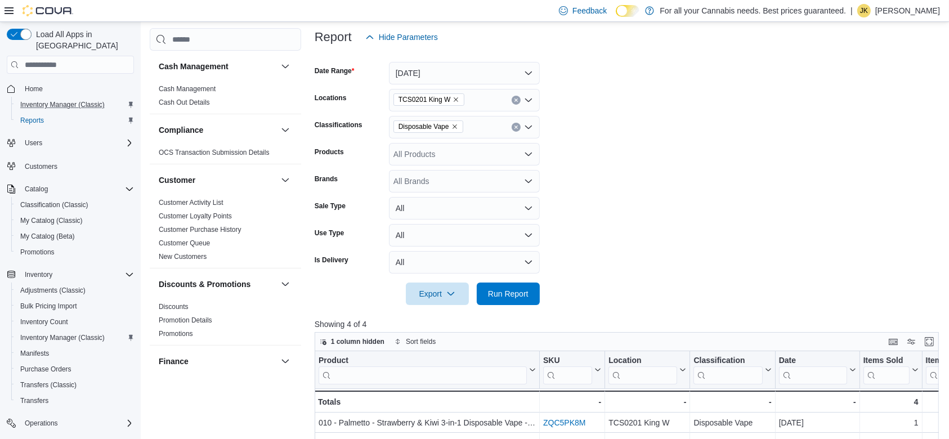
click at [520, 128] on button "Clear input" at bounding box center [516, 127] width 9 height 9
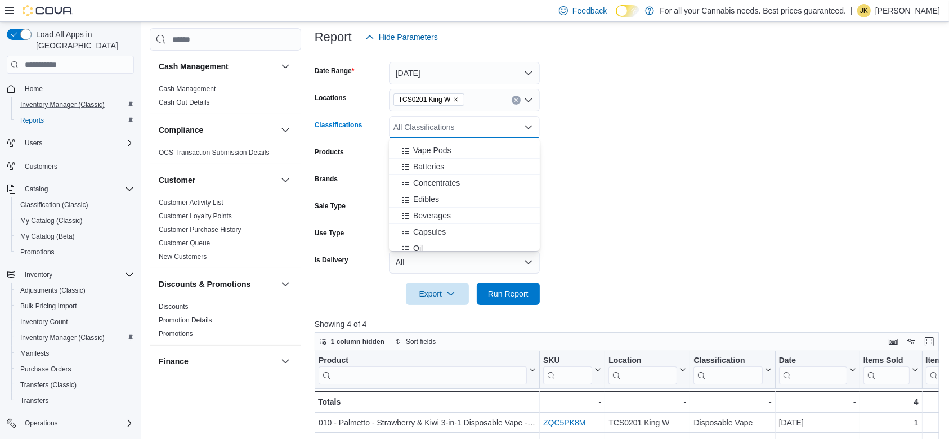
scroll to position [180, 0]
click at [482, 181] on div "Concentrates" at bounding box center [464, 178] width 137 height 11
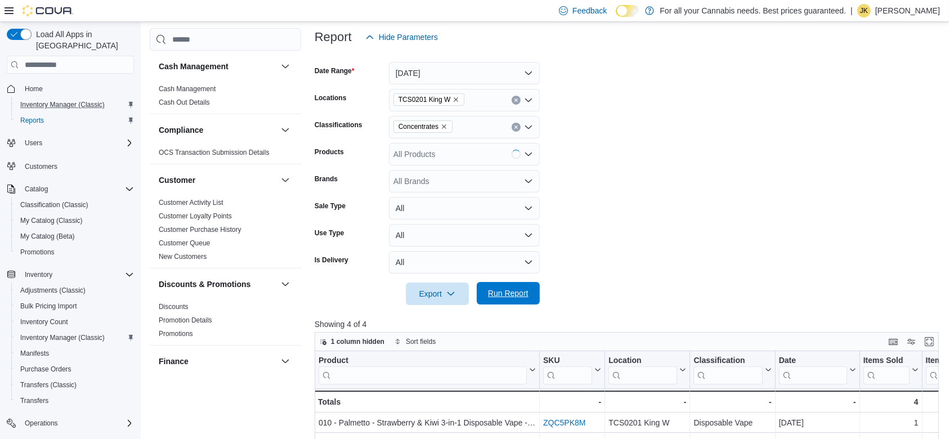
click at [507, 301] on span "Run Report" at bounding box center [509, 293] width 50 height 23
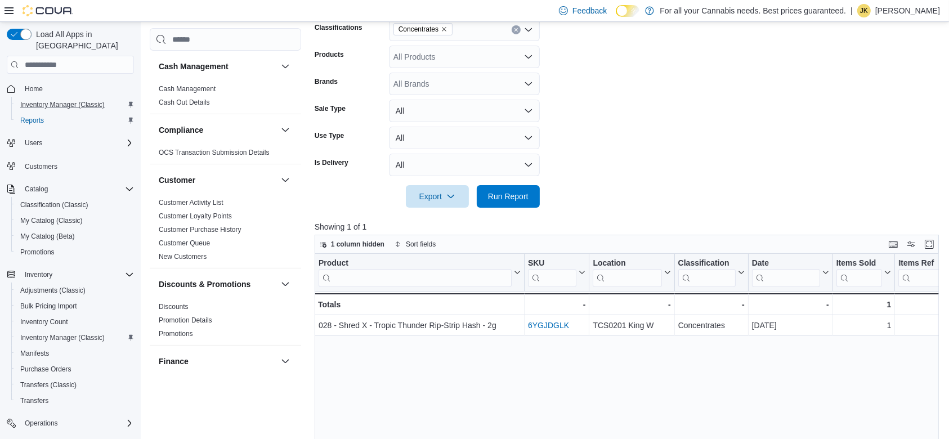
scroll to position [231, 0]
click at [512, 30] on button "Clear input" at bounding box center [516, 30] width 9 height 9
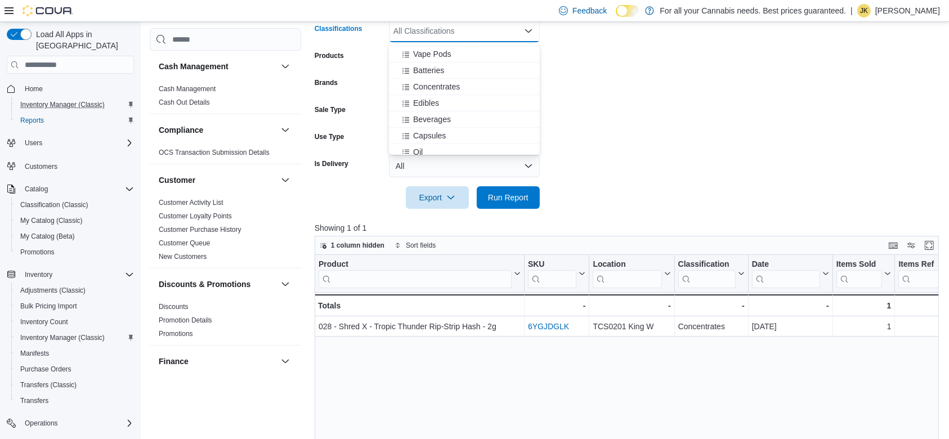
scroll to position [186, 0]
click at [480, 95] on div "Edibles" at bounding box center [464, 92] width 137 height 11
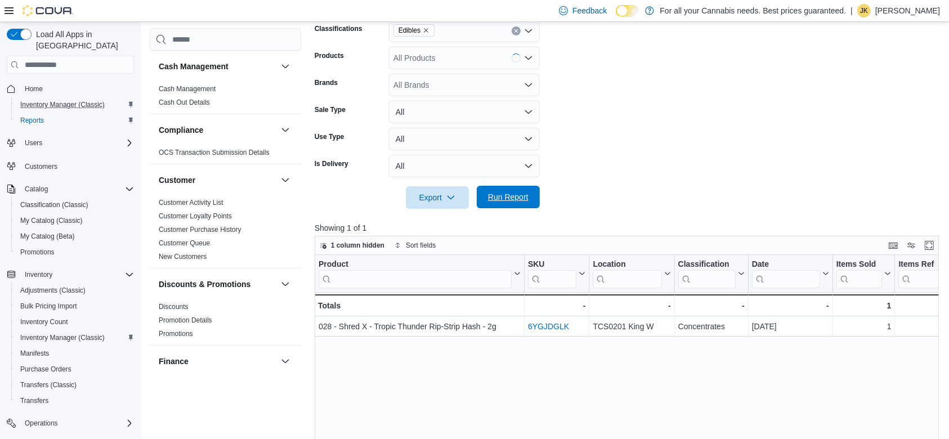
click at [529, 196] on span "Run Report" at bounding box center [509, 197] width 50 height 23
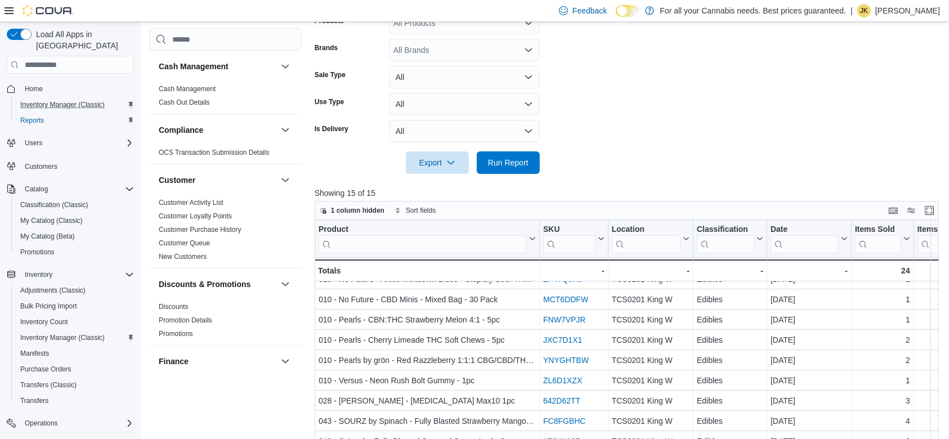
scroll to position [221, 0]
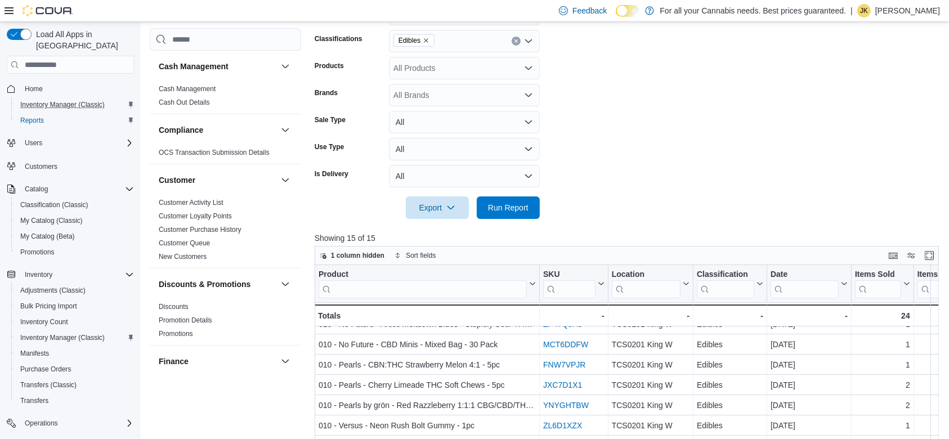
click at [514, 39] on icon "Clear input" at bounding box center [516, 41] width 5 height 5
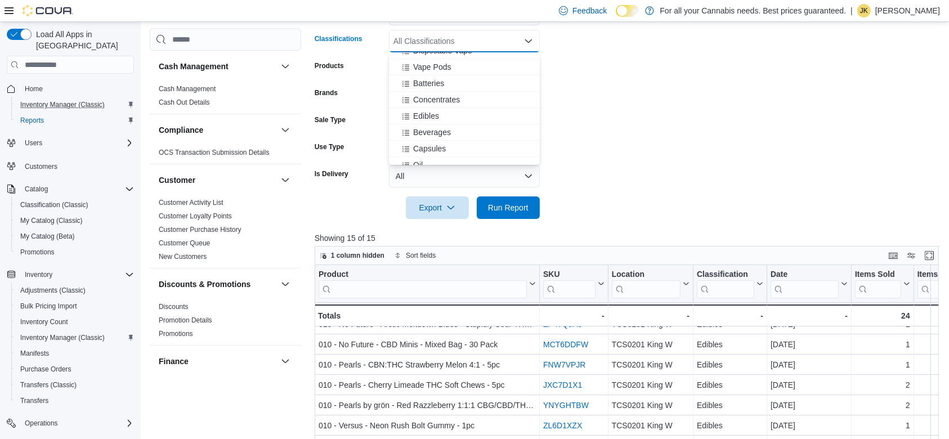
scroll to position [193, 0]
click at [478, 118] on button "Beverages" at bounding box center [464, 112] width 151 height 16
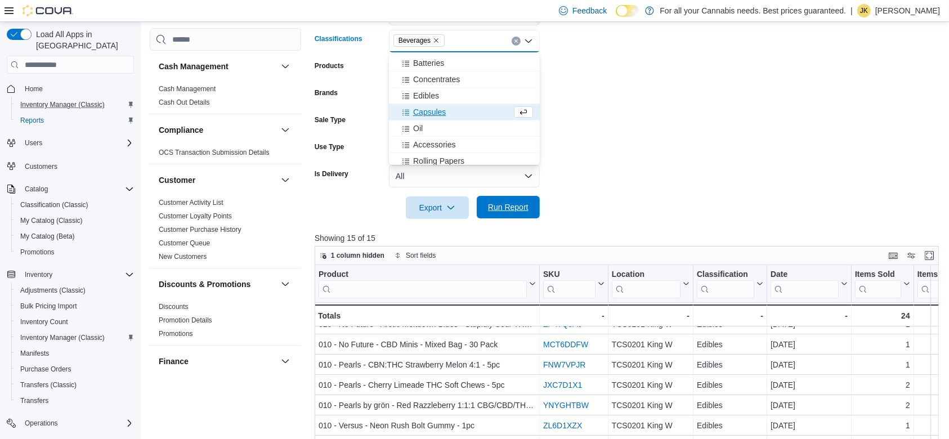
click at [509, 207] on span "Run Report" at bounding box center [508, 207] width 41 height 11
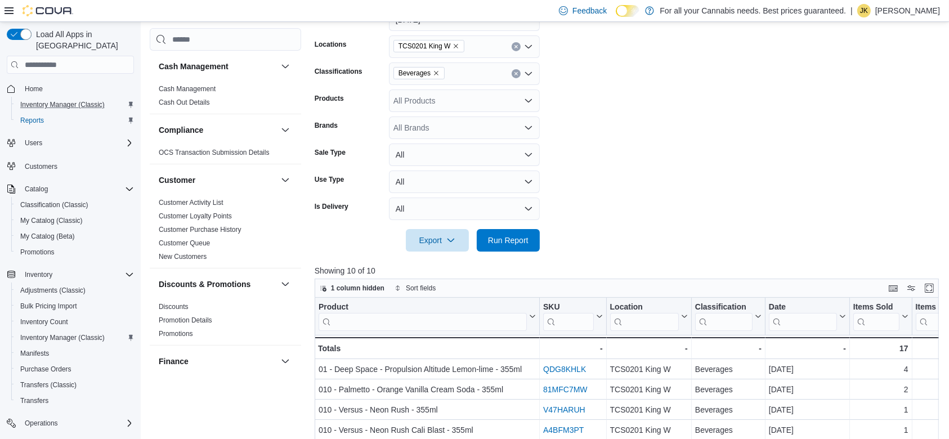
scroll to position [143, 0]
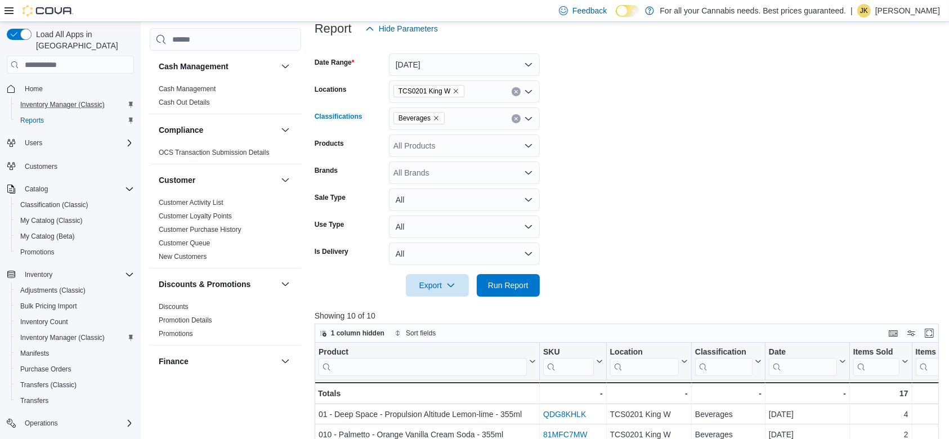
click at [516, 118] on icon "Clear input" at bounding box center [515, 118] width 3 height 3
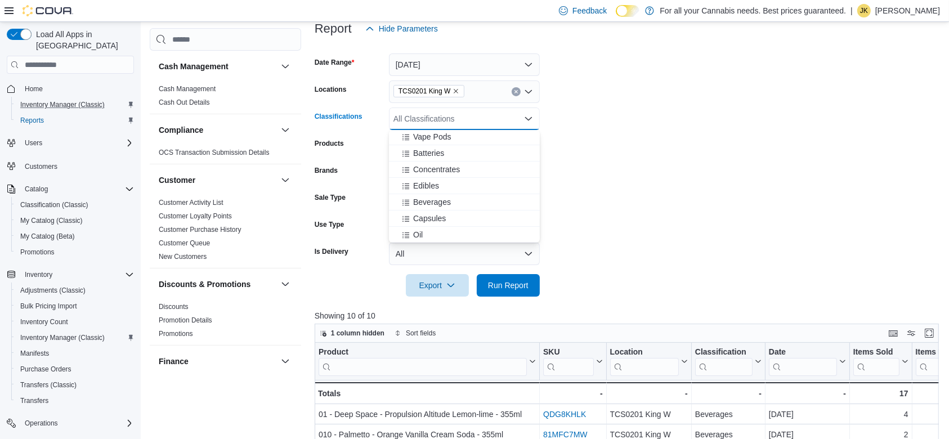
scroll to position [221, 0]
click at [489, 178] on div "Capsules" at bounding box center [464, 177] width 137 height 11
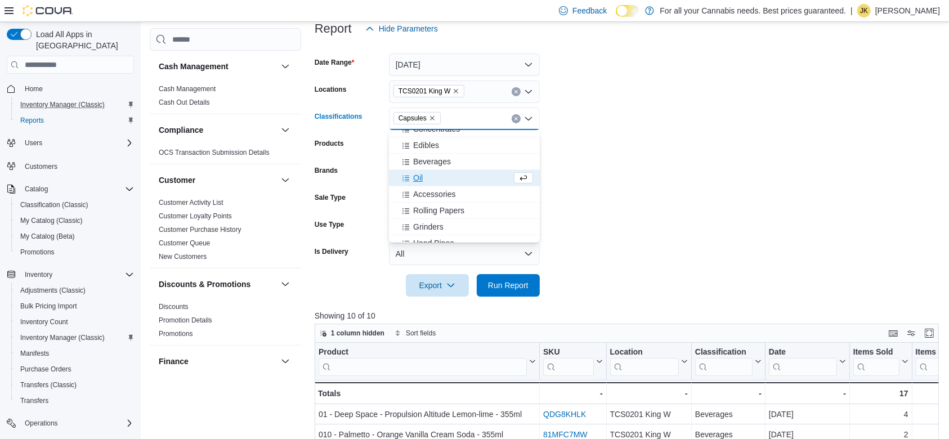
click at [461, 175] on div "Oil" at bounding box center [454, 177] width 116 height 11
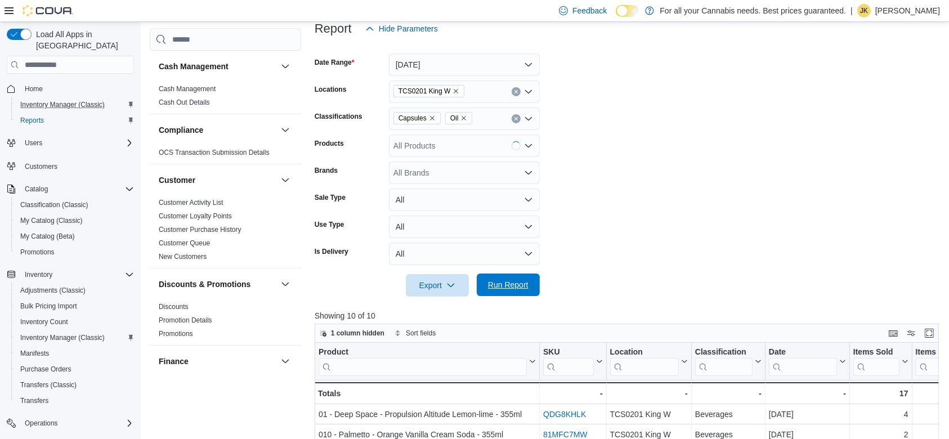
click at [525, 294] on span "Run Report" at bounding box center [509, 285] width 50 height 23
